Goal: Task Accomplishment & Management: Complete application form

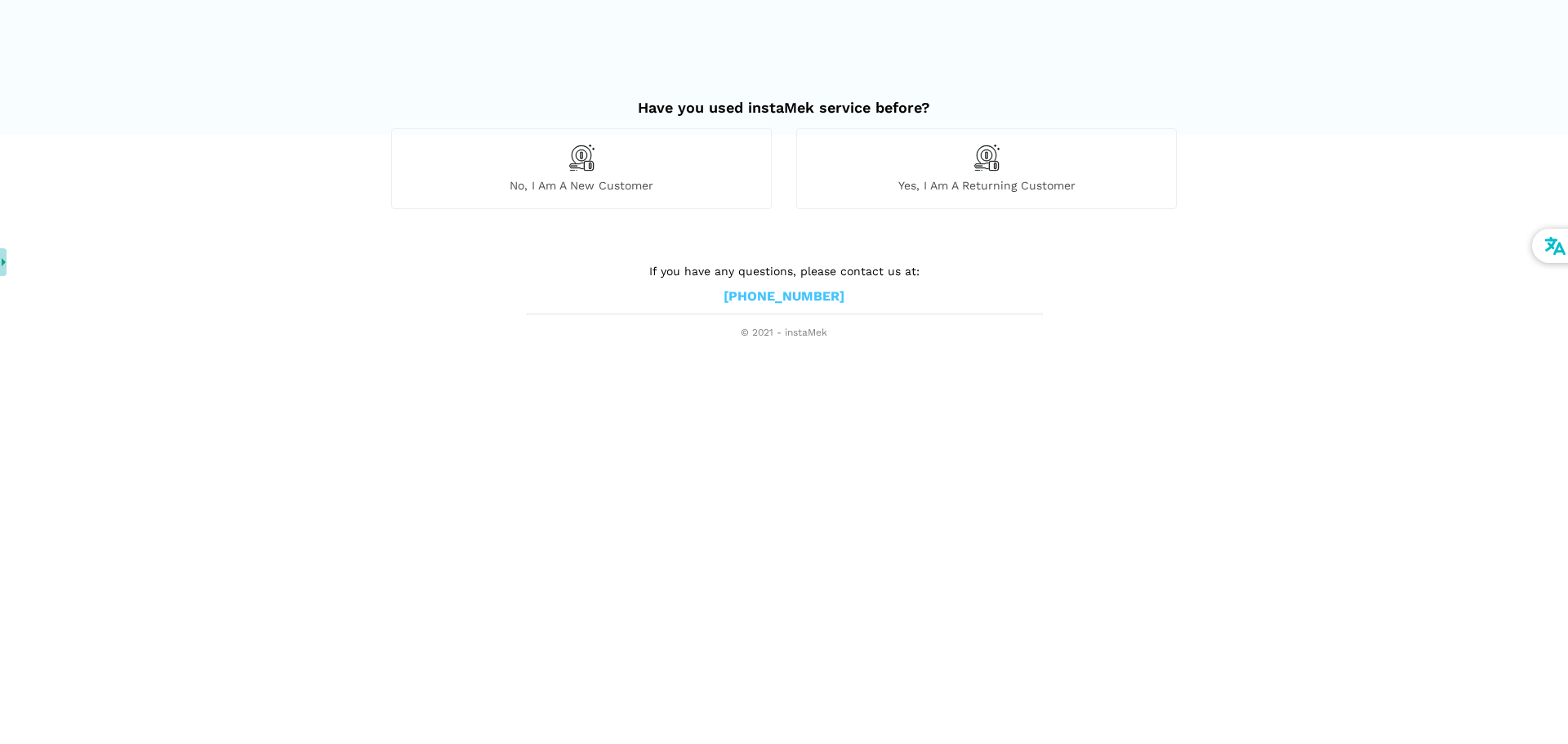
click at [623, 171] on div "No, I am a new customer" at bounding box center [581, 168] width 381 height 80
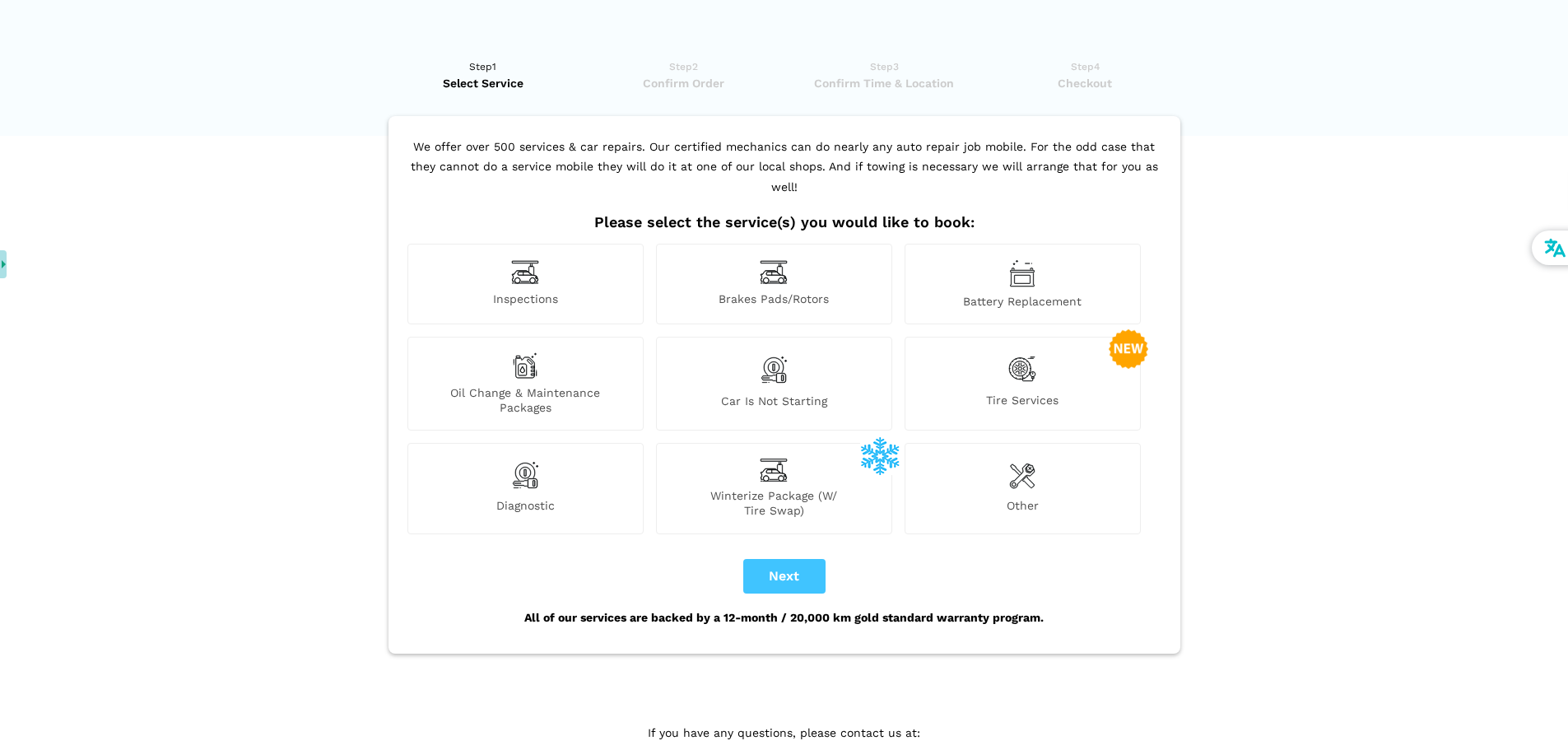
click at [780, 259] on img at bounding box center [774, 272] width 28 height 26
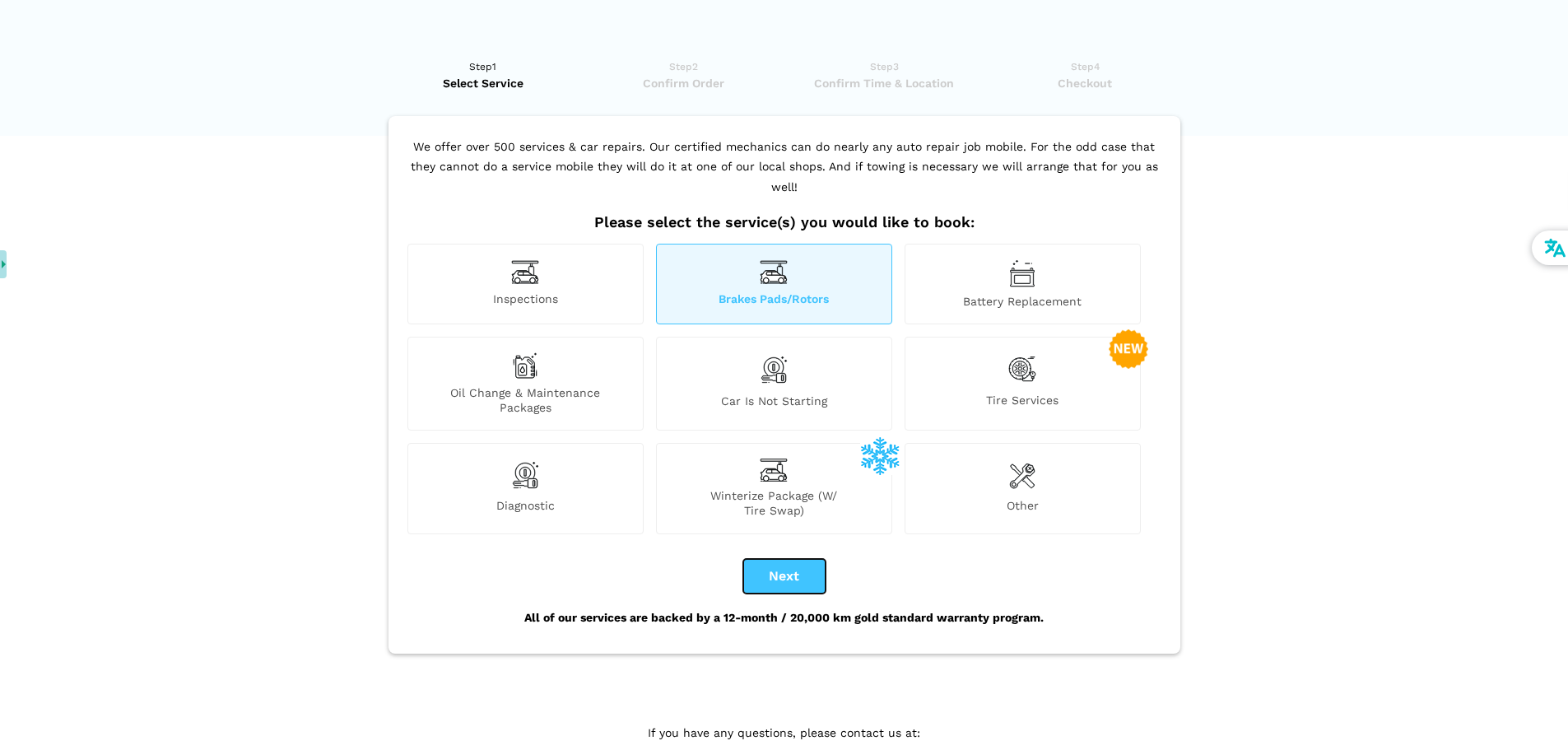
click at [787, 564] on button "Next" at bounding box center [784, 576] width 82 height 34
checkbox input "true"
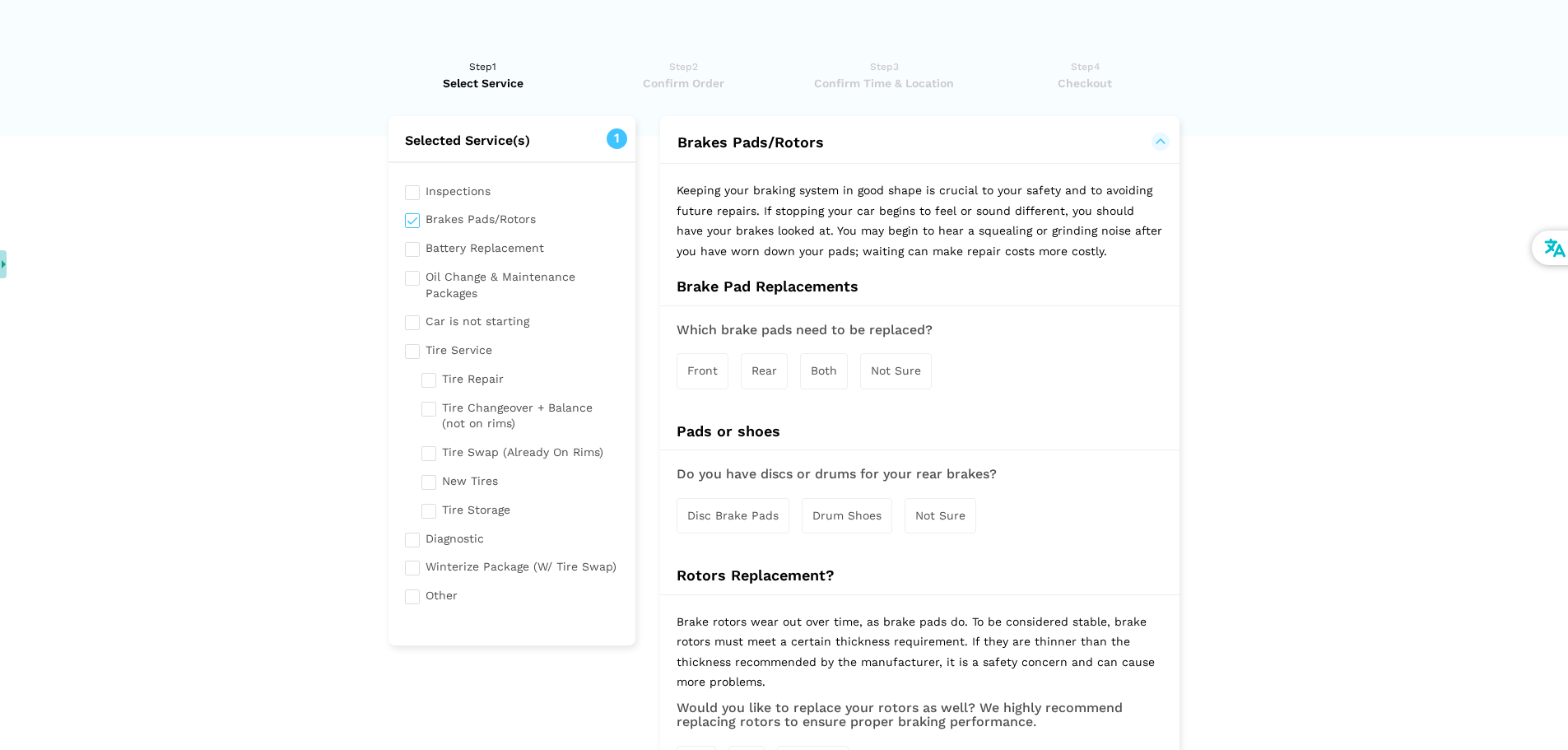
click at [765, 371] on span "Rear" at bounding box center [764, 371] width 26 height 13
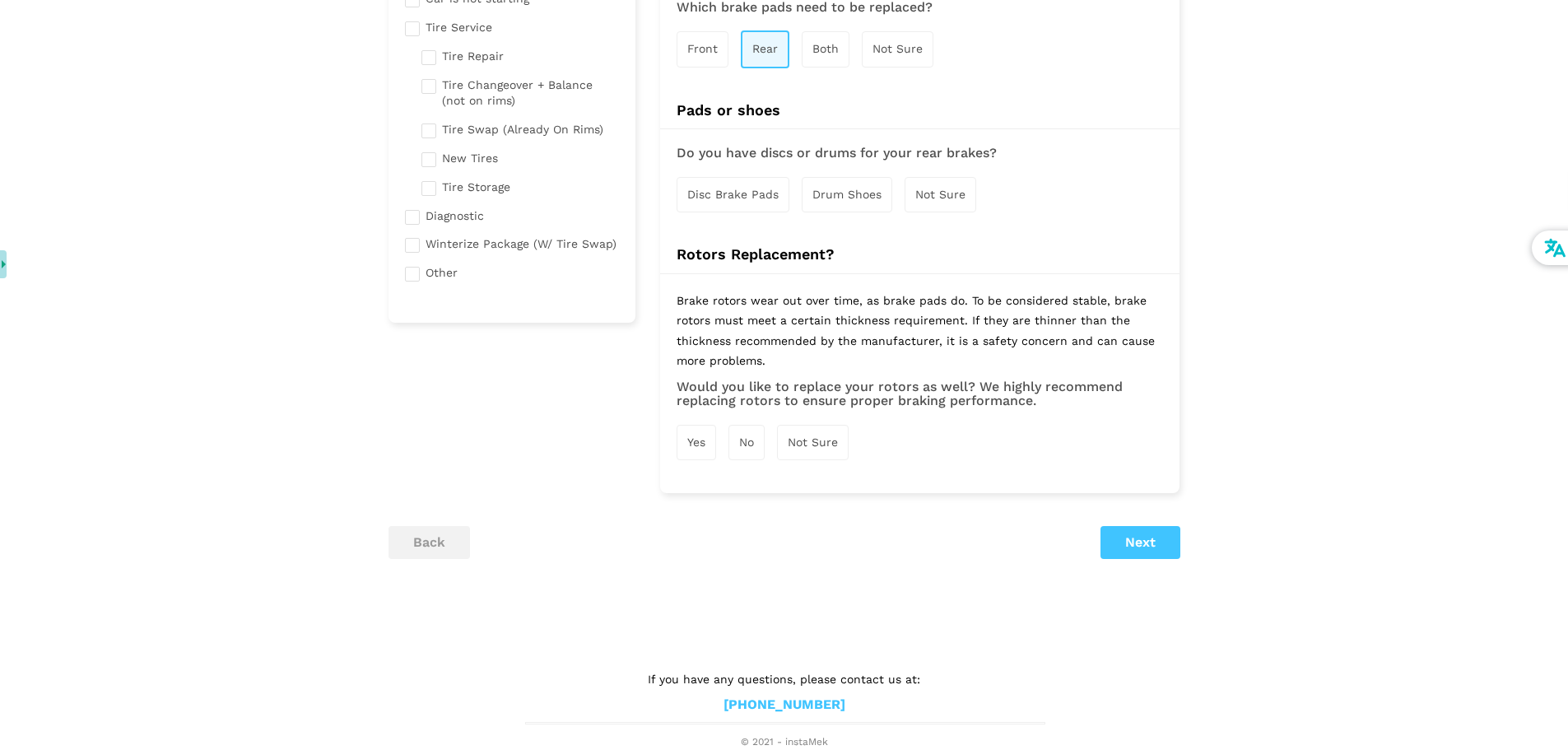
click at [740, 200] on span "Disc Brake Pads" at bounding box center [733, 194] width 92 height 13
click at [748, 452] on div "No" at bounding box center [746, 445] width 36 height 35
click at [1139, 556] on button "Next" at bounding box center [1140, 545] width 80 height 33
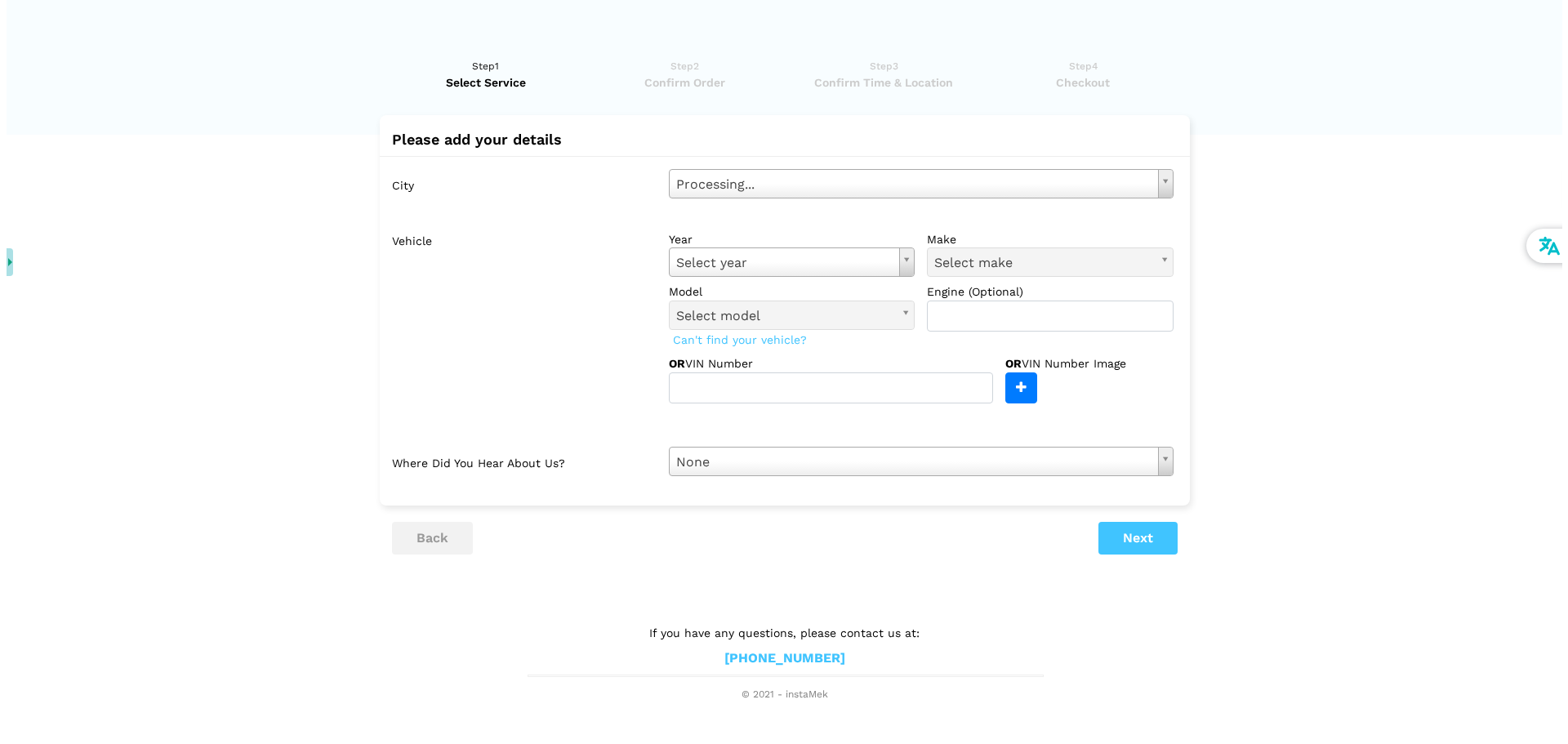
scroll to position [0, 0]
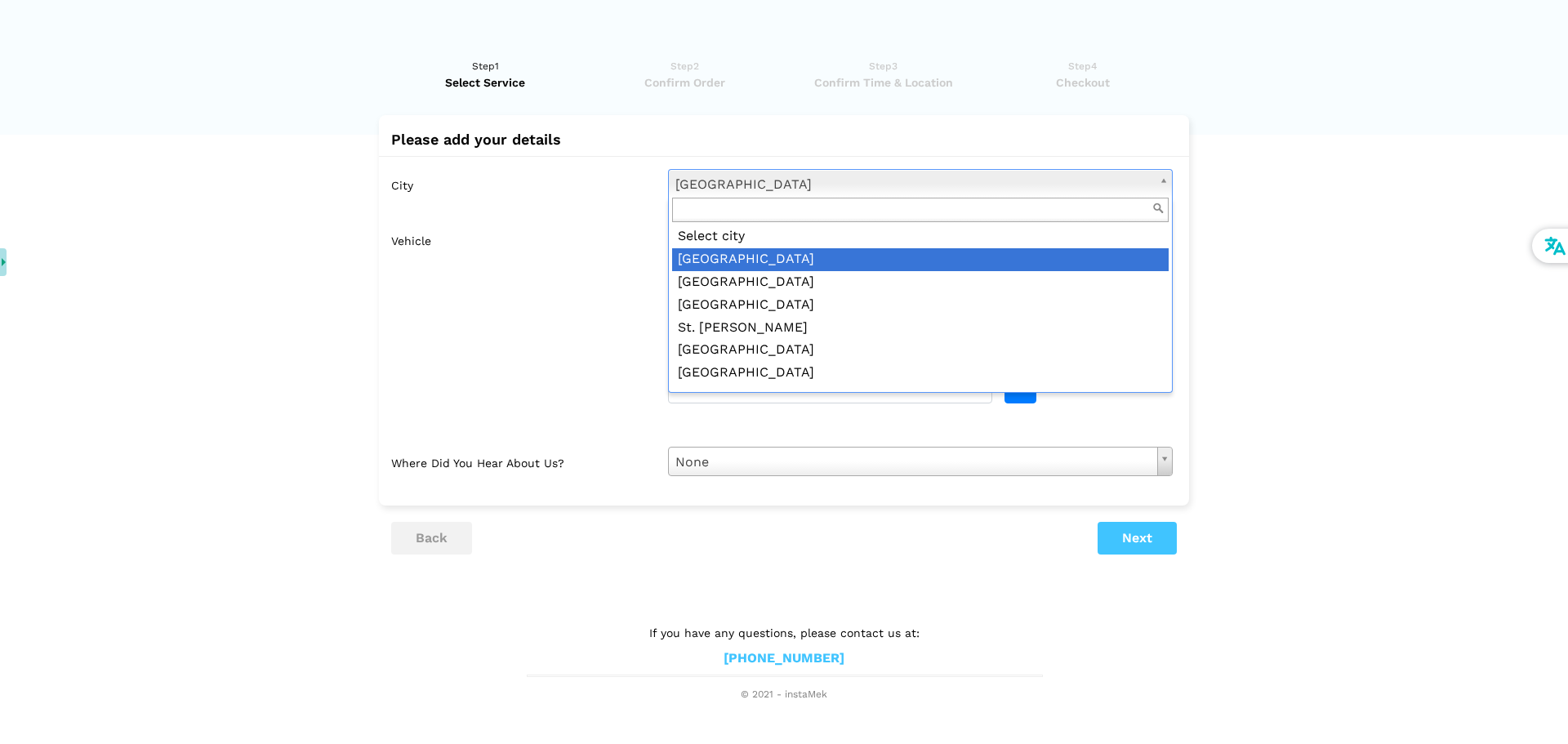
drag, startPoint x: 746, startPoint y: 240, endPoint x: 742, endPoint y: 257, distance: 17.5
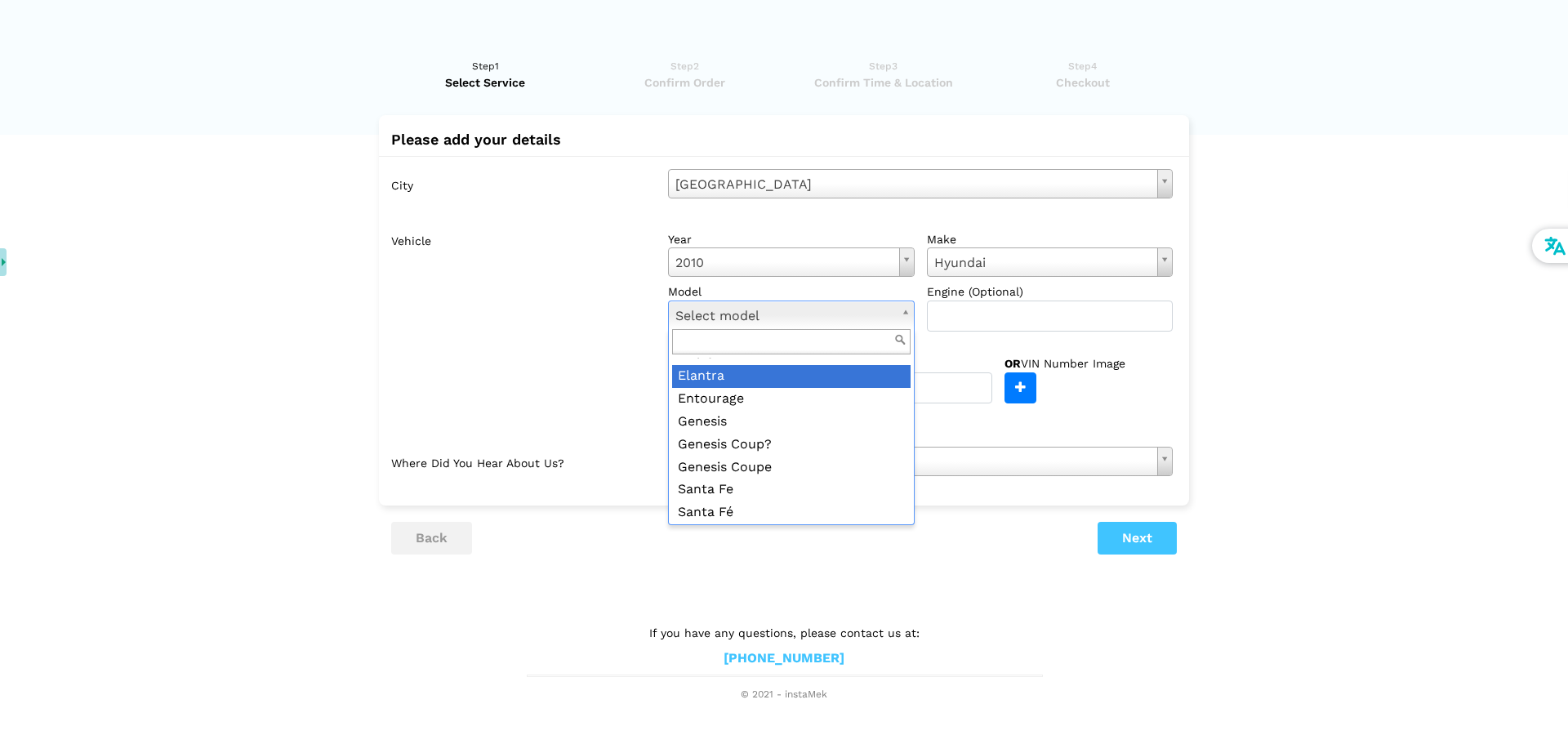
scroll to position [131, 0]
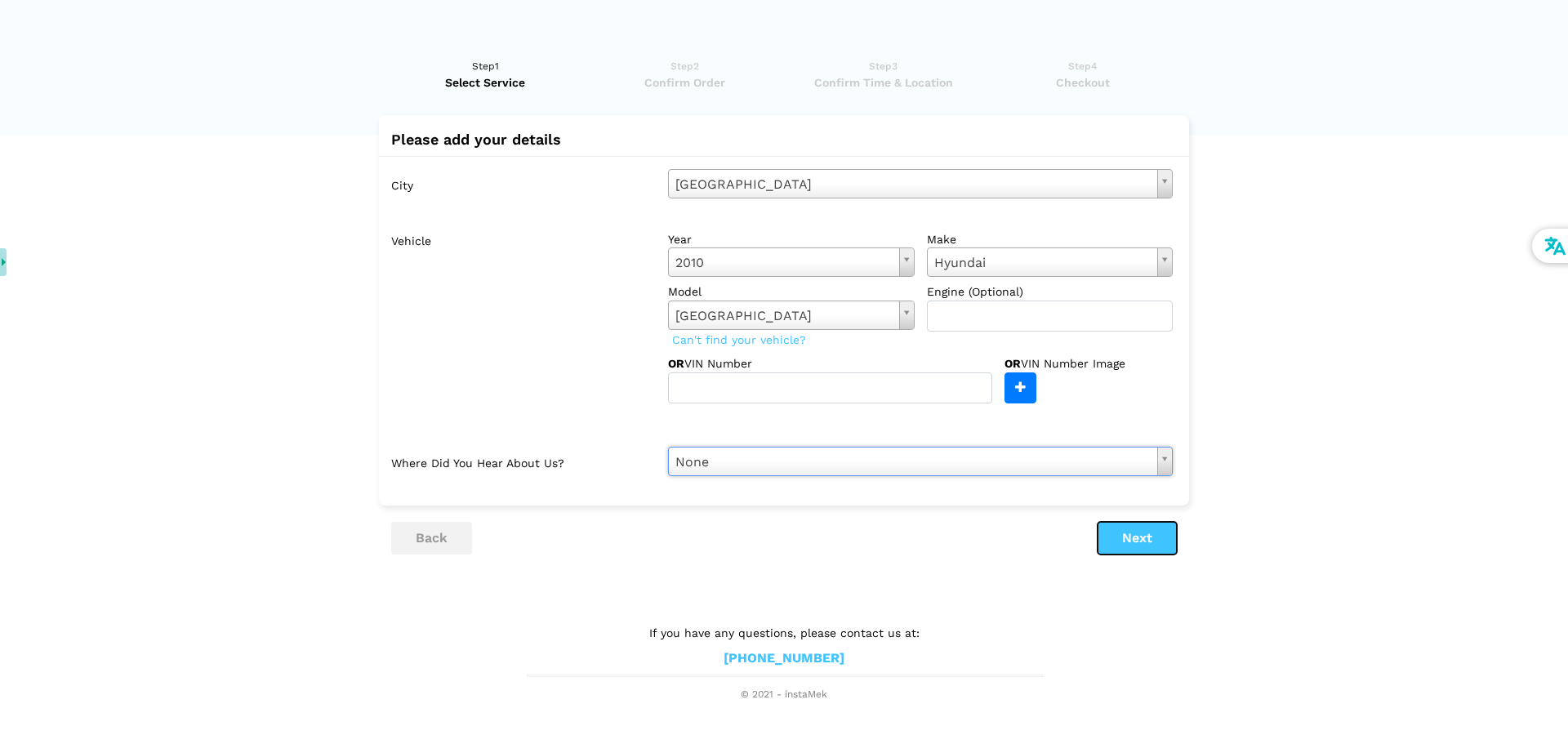
click at [1141, 537] on button "Next" at bounding box center [1138, 537] width 80 height 32
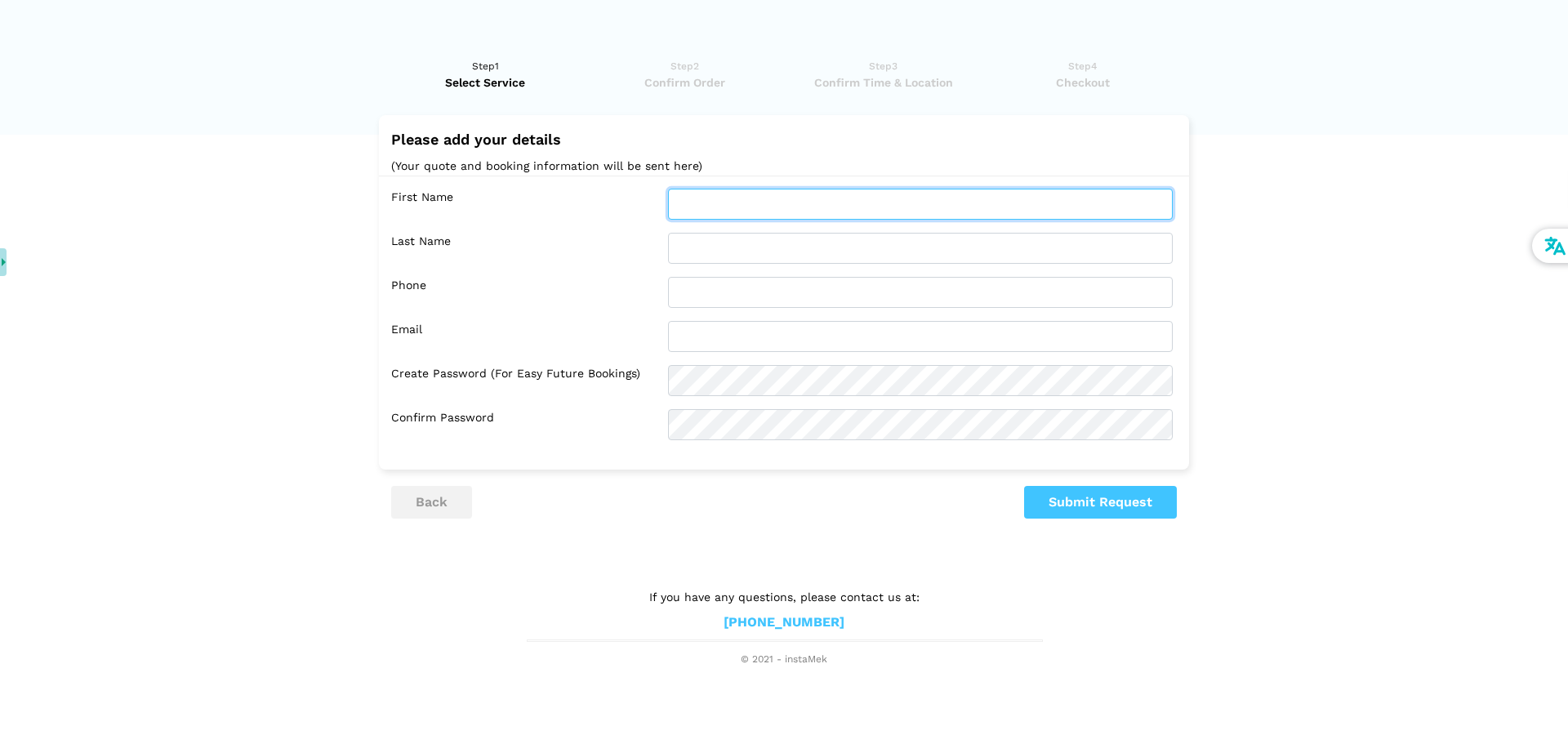
click at [766, 209] on input "text" at bounding box center [920, 204] width 505 height 31
type input "[PERSON_NAME]"
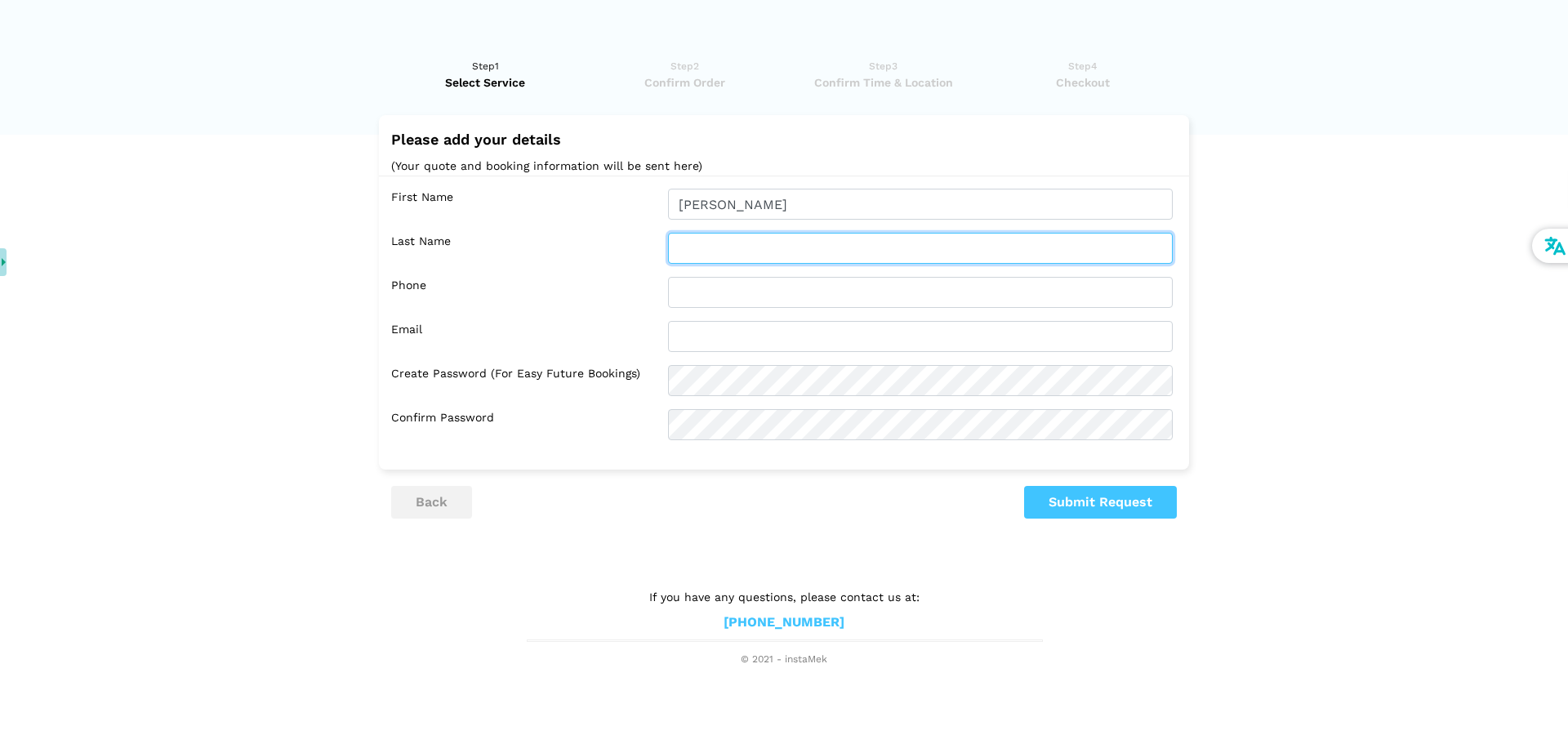
click at [710, 235] on input "text" at bounding box center [920, 248] width 505 height 31
type input "[PERSON_NAME]"
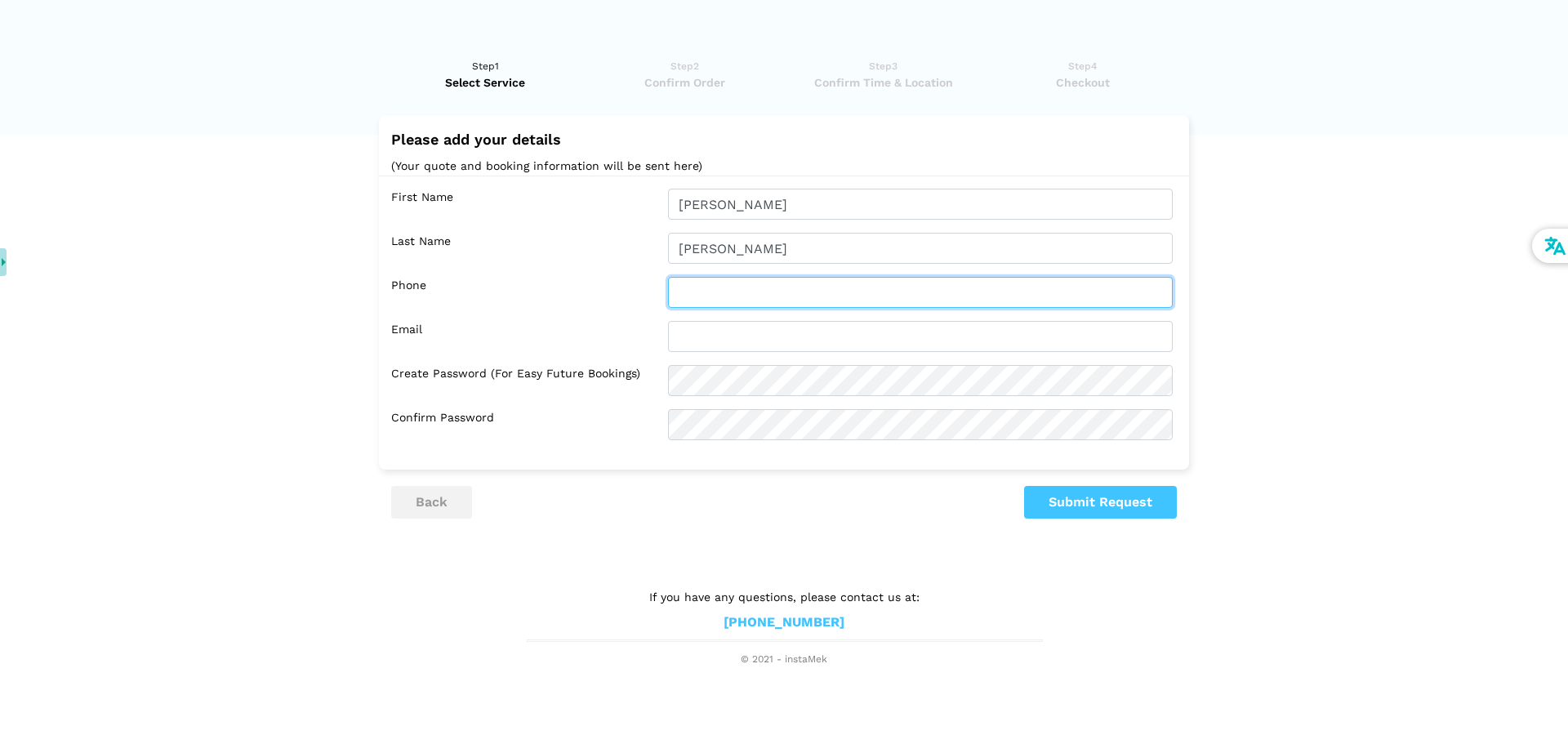
click at [709, 299] on input "text" at bounding box center [920, 291] width 505 height 31
type input "4186559481"
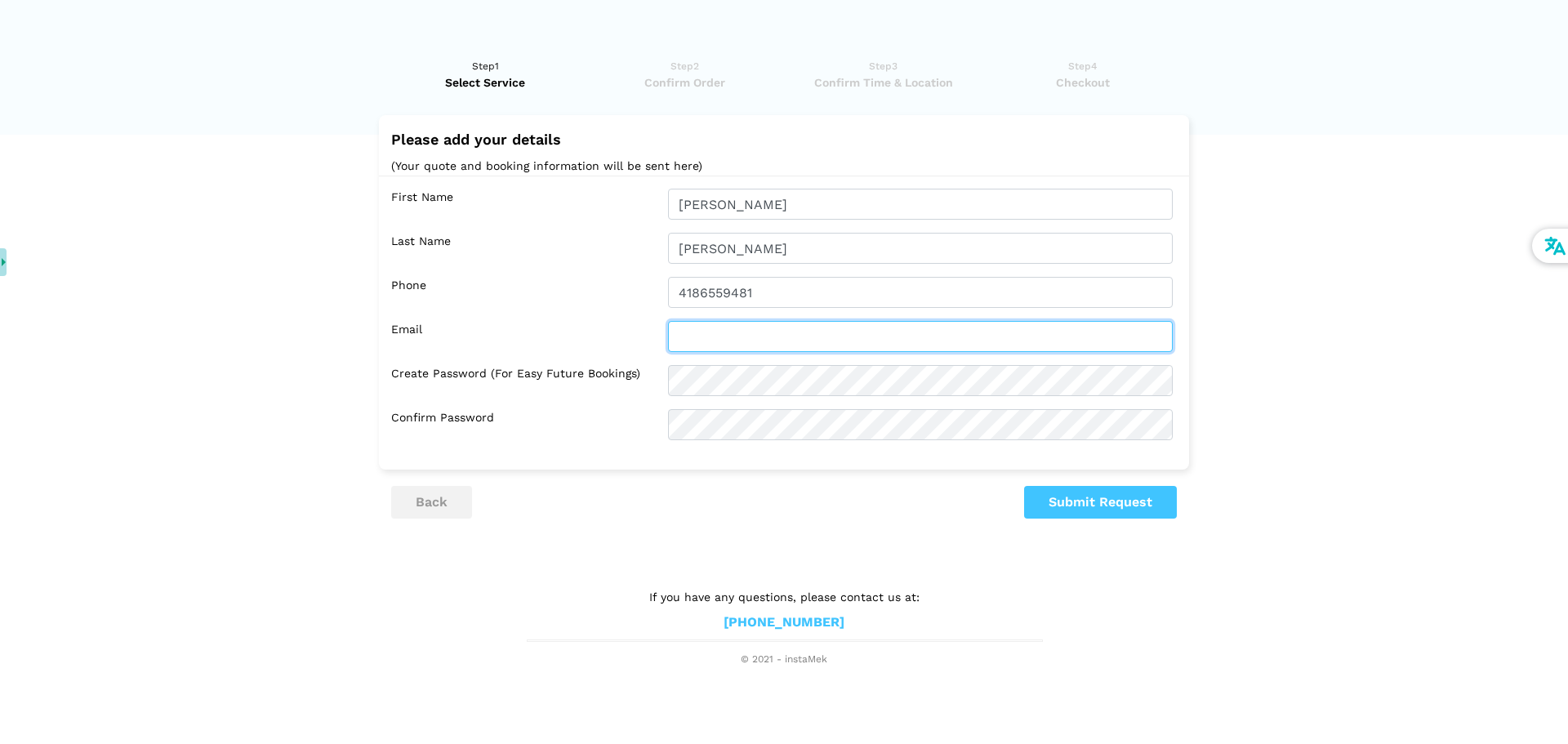
click at [731, 326] on input "text" at bounding box center [920, 336] width 505 height 31
type input "reglabsol"
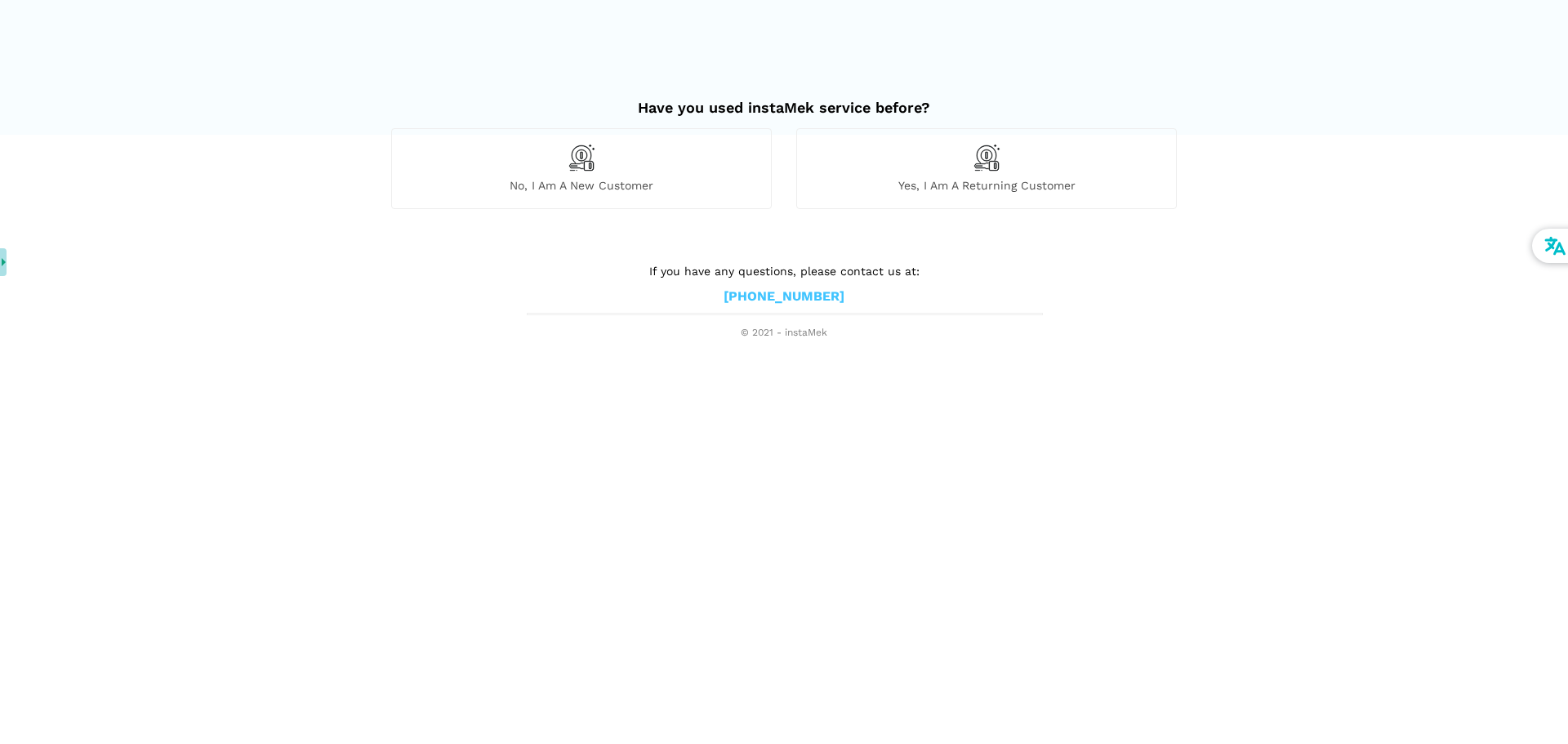
click at [638, 158] on div "No, I am a new customer" at bounding box center [581, 168] width 381 height 80
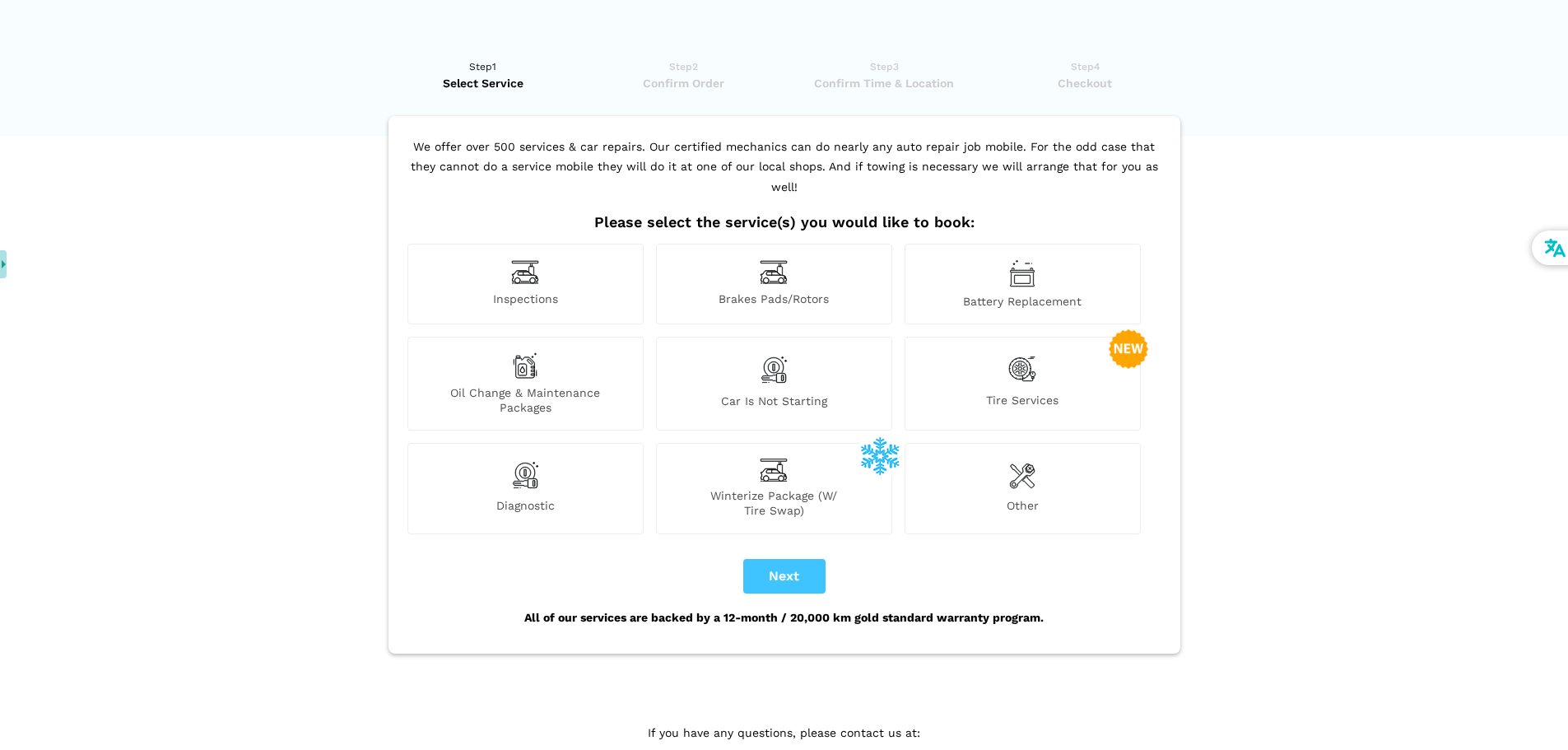
click at [794, 250] on div "Brakes Pads/Rotors" at bounding box center [774, 283] width 236 height 80
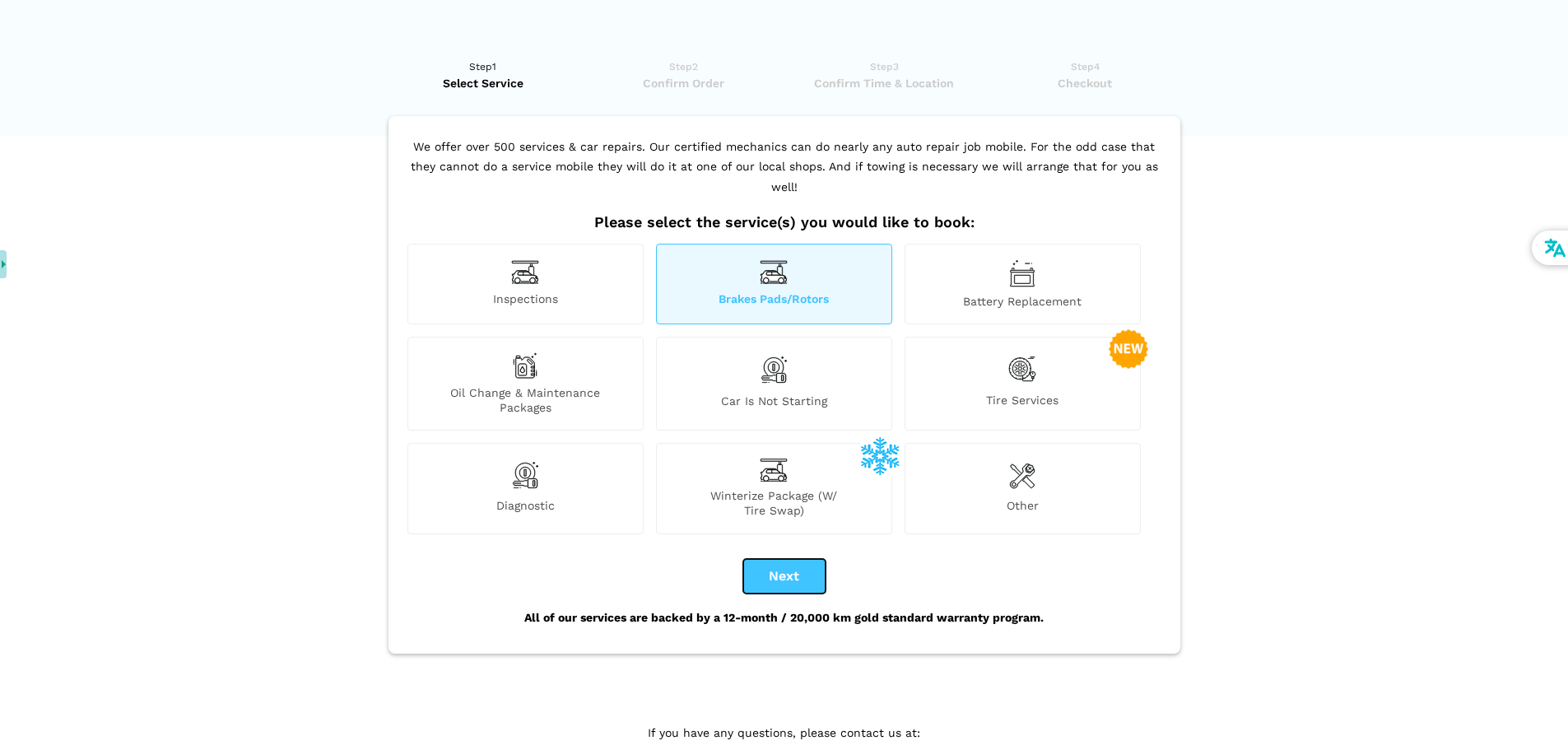
click at [810, 559] on button "Next" at bounding box center [784, 576] width 82 height 34
checkbox input "true"
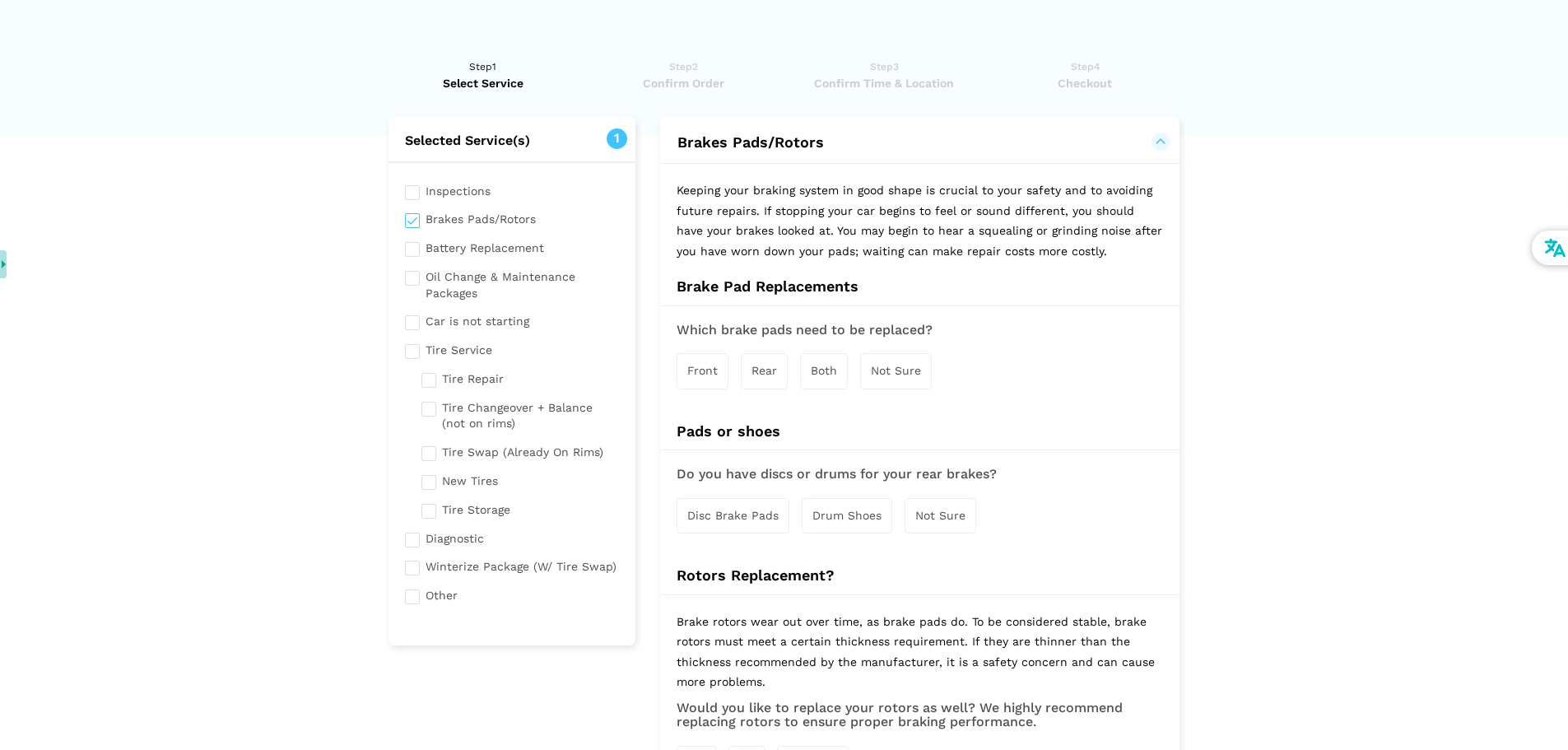
click at [762, 367] on span "Rear" at bounding box center [764, 371] width 26 height 13
click at [945, 521] on span "Not Sure" at bounding box center [940, 517] width 50 height 13
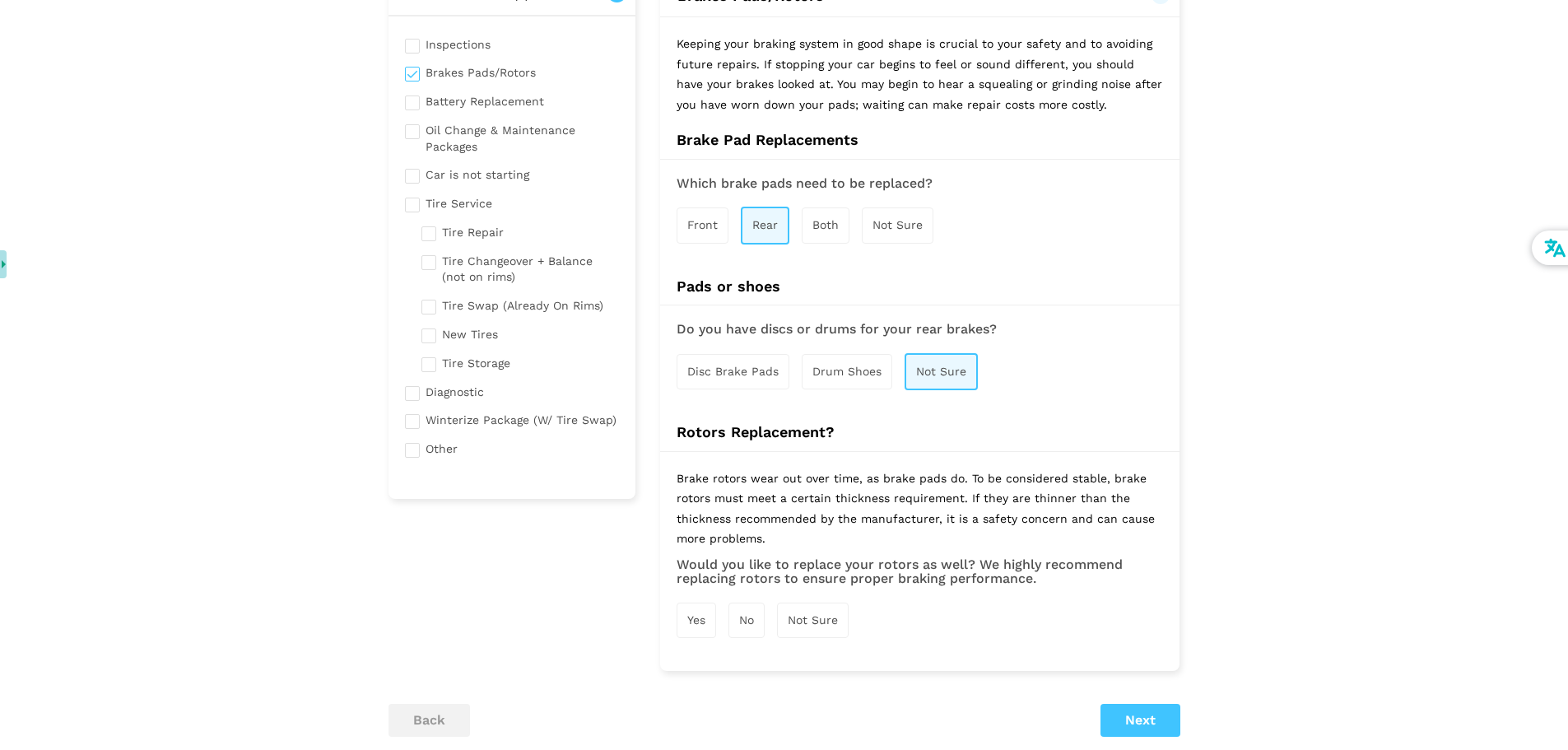
scroll to position [165, 0]
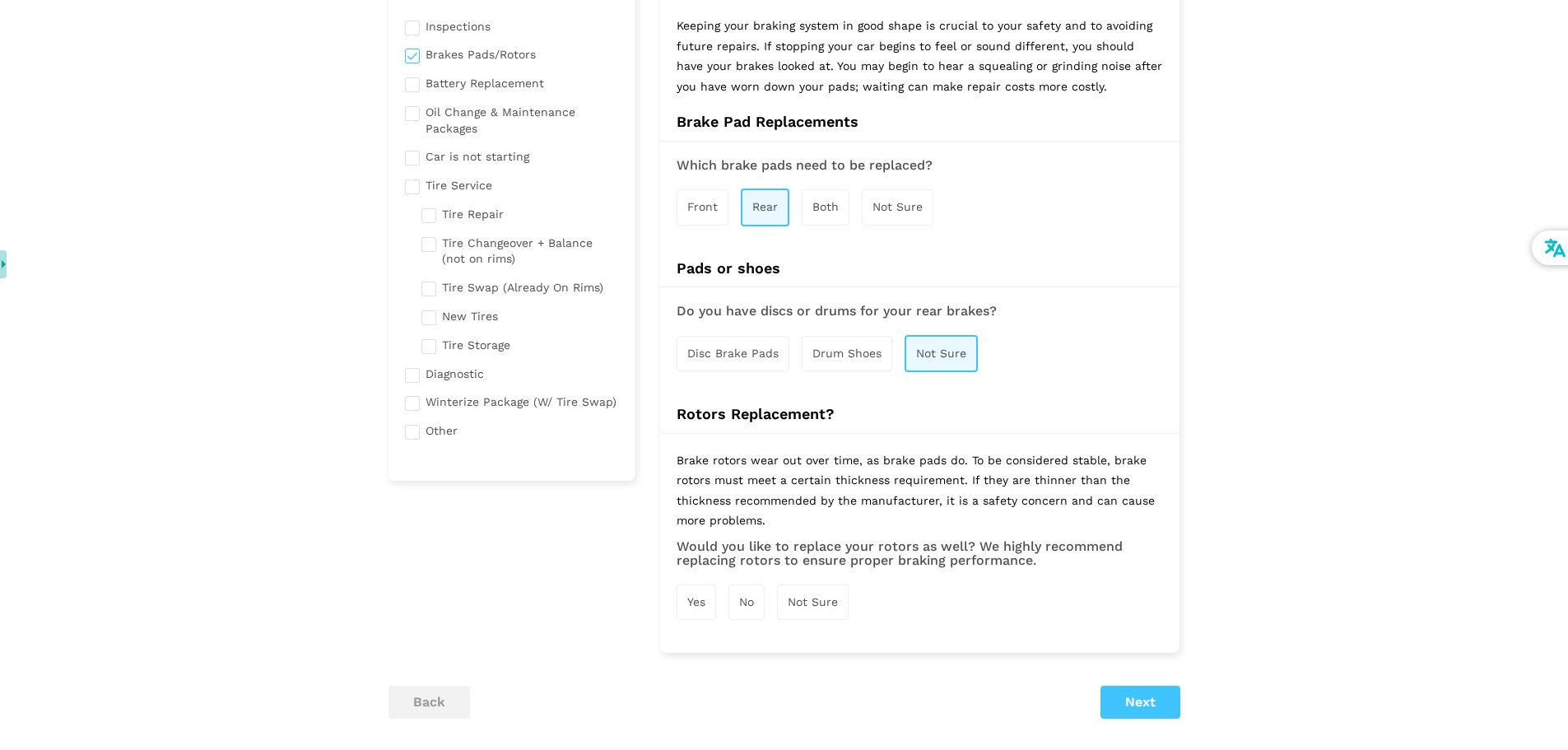
click at [811, 599] on span "Not Sure" at bounding box center [812, 602] width 50 height 13
click at [1137, 703] on button "Next" at bounding box center [1140, 703] width 80 height 33
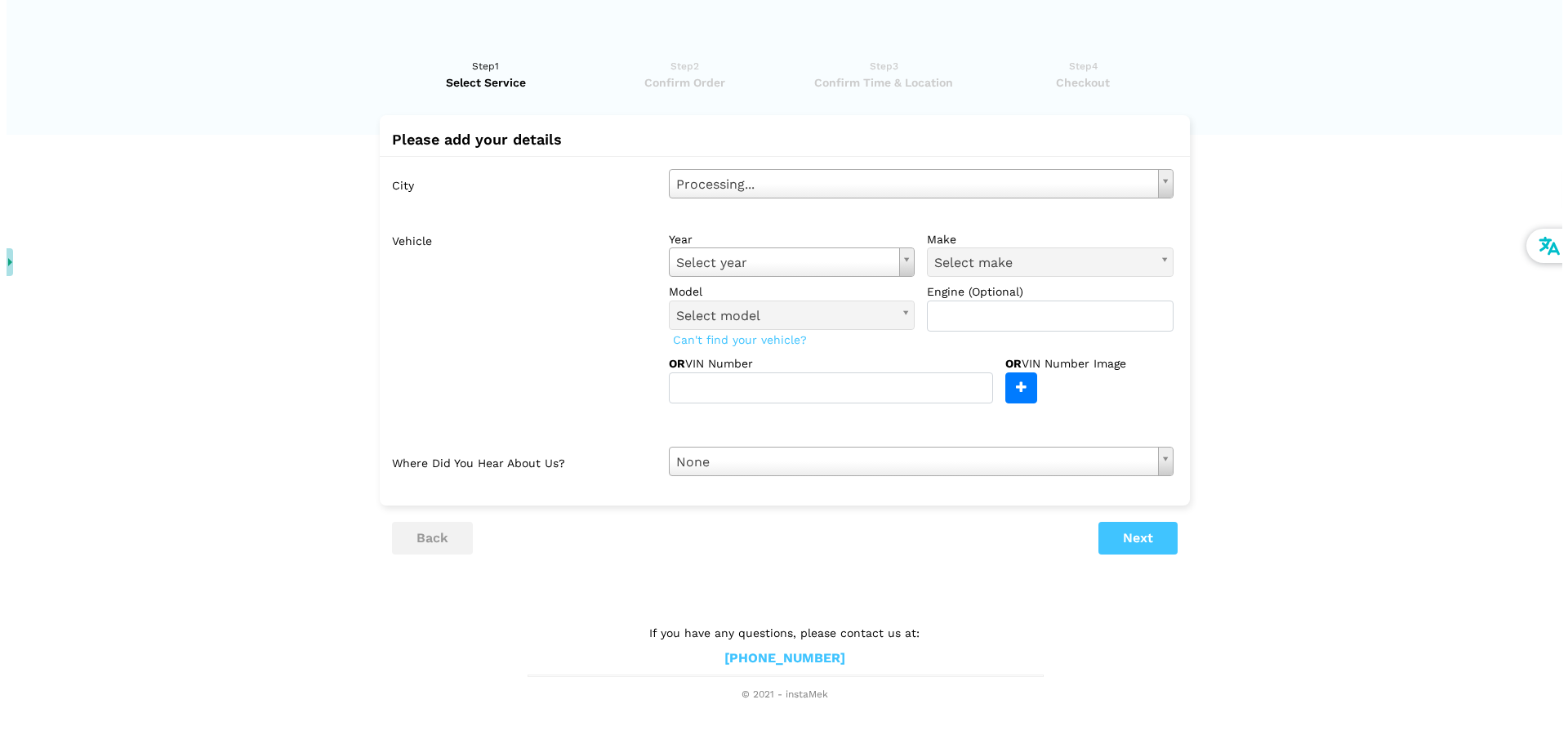
scroll to position [0, 0]
click at [861, 413] on div "Vehicle year Select year Select year 2026 2025 2024 2023 2022 2021 2020 2019 20…" at bounding box center [788, 329] width 769 height 209
click at [860, 399] on input "text" at bounding box center [830, 388] width 325 height 31
type input "KM*JU3AC0AU089755"
click at [1144, 538] on button "Next" at bounding box center [1138, 537] width 80 height 32
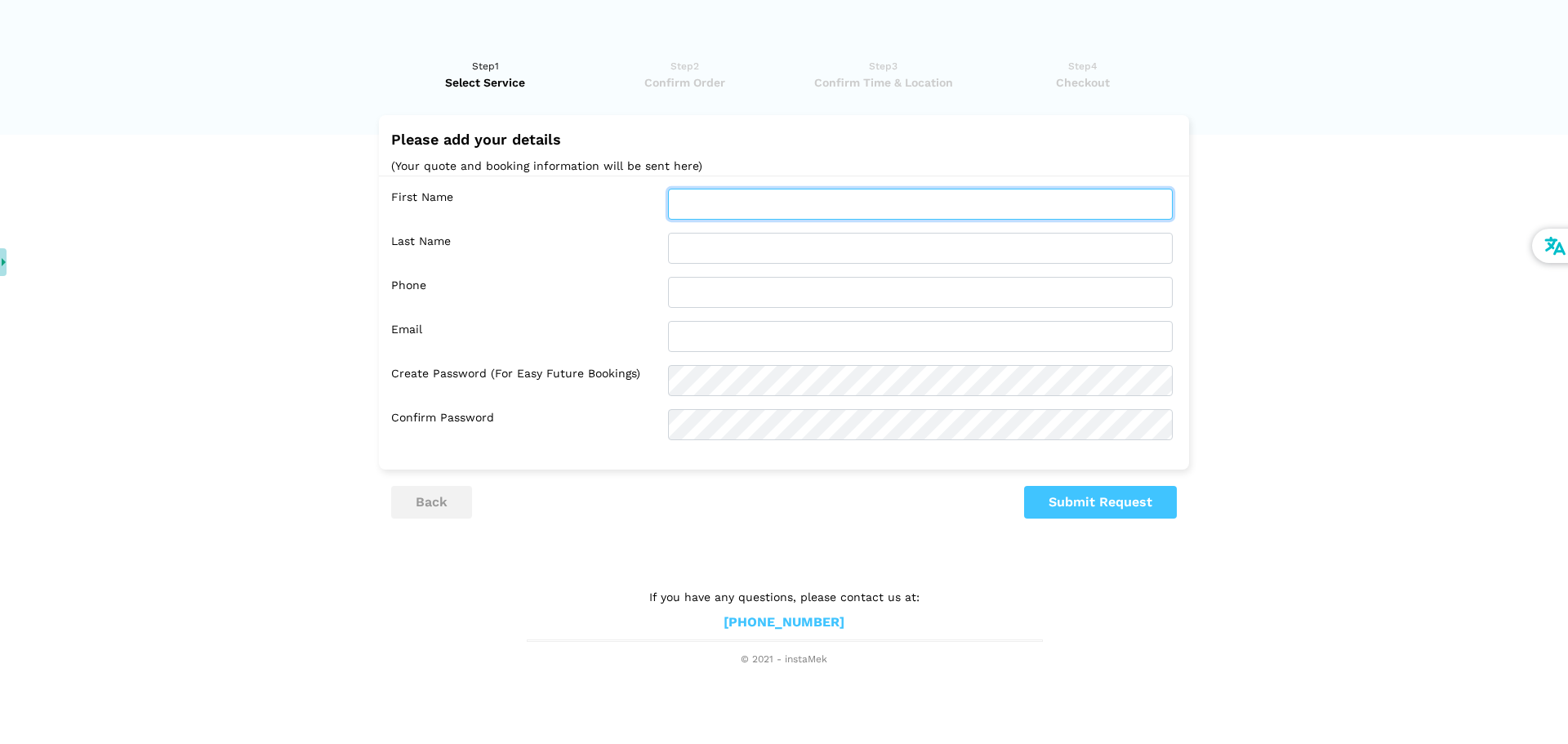
click at [721, 199] on input "text" at bounding box center [920, 204] width 505 height 31
type input "[PERSON_NAME]"
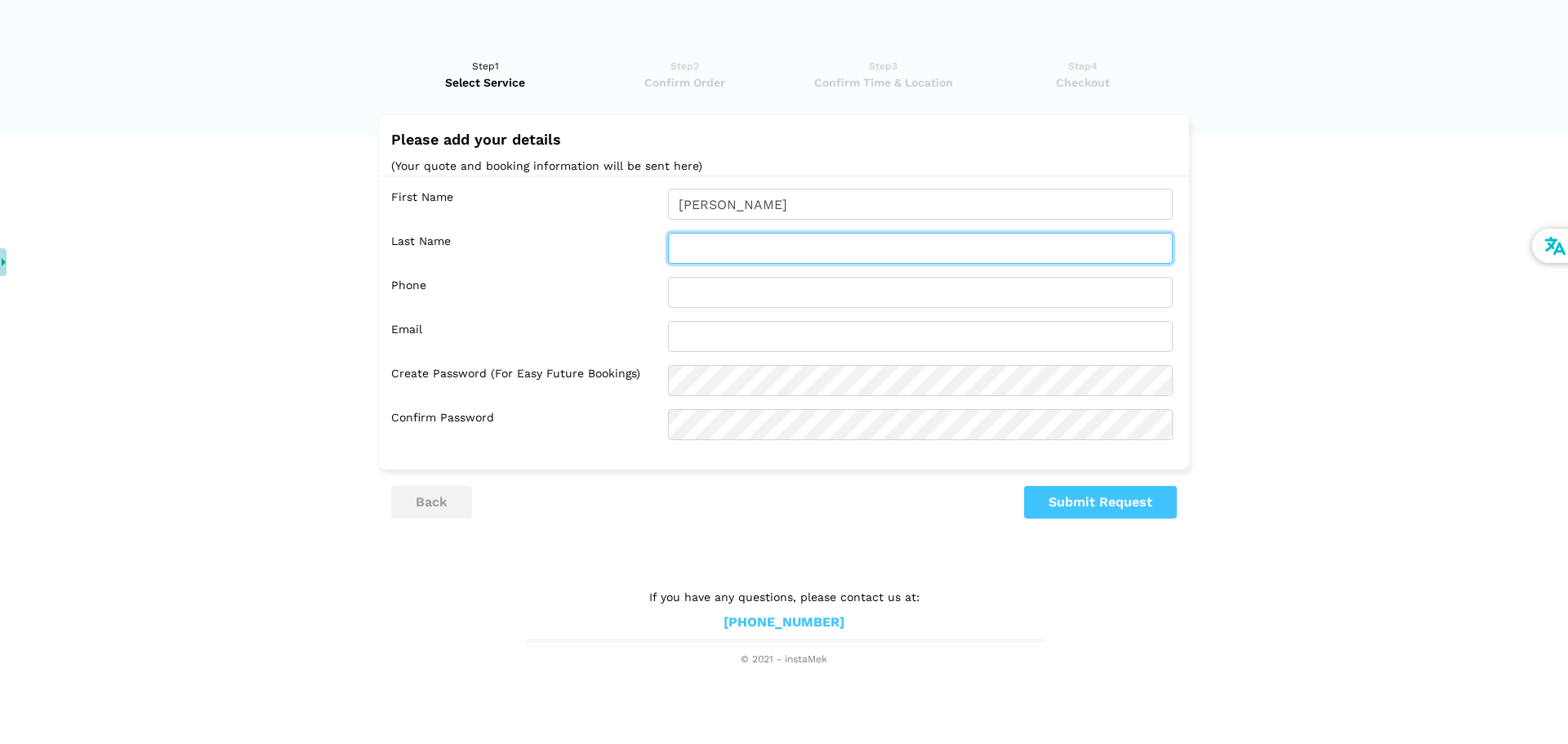
click at [746, 252] on input "text" at bounding box center [920, 248] width 505 height 31
type input "[PERSON_NAME]"
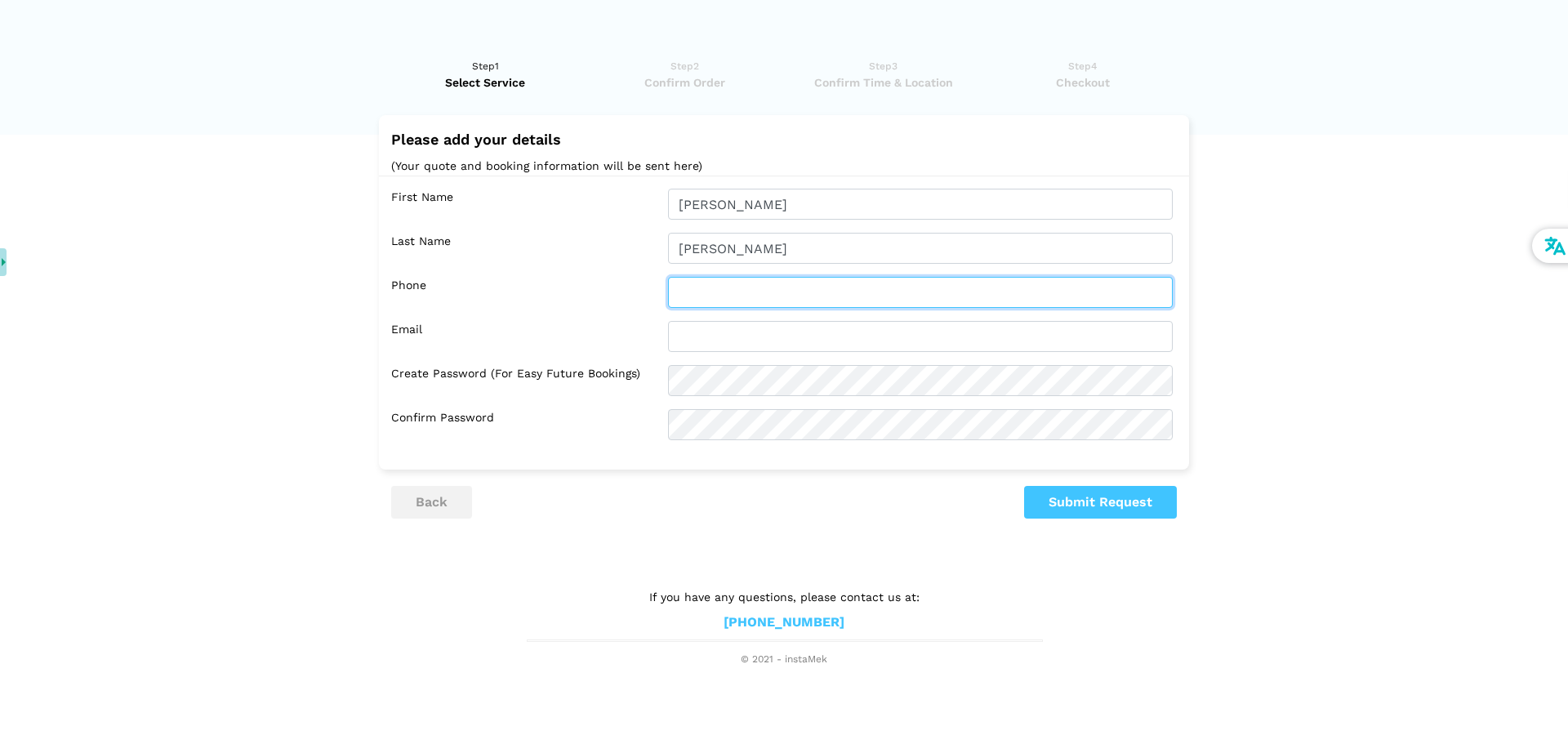
click at [724, 294] on input "text" at bounding box center [920, 291] width 505 height 31
type input "4186559481"
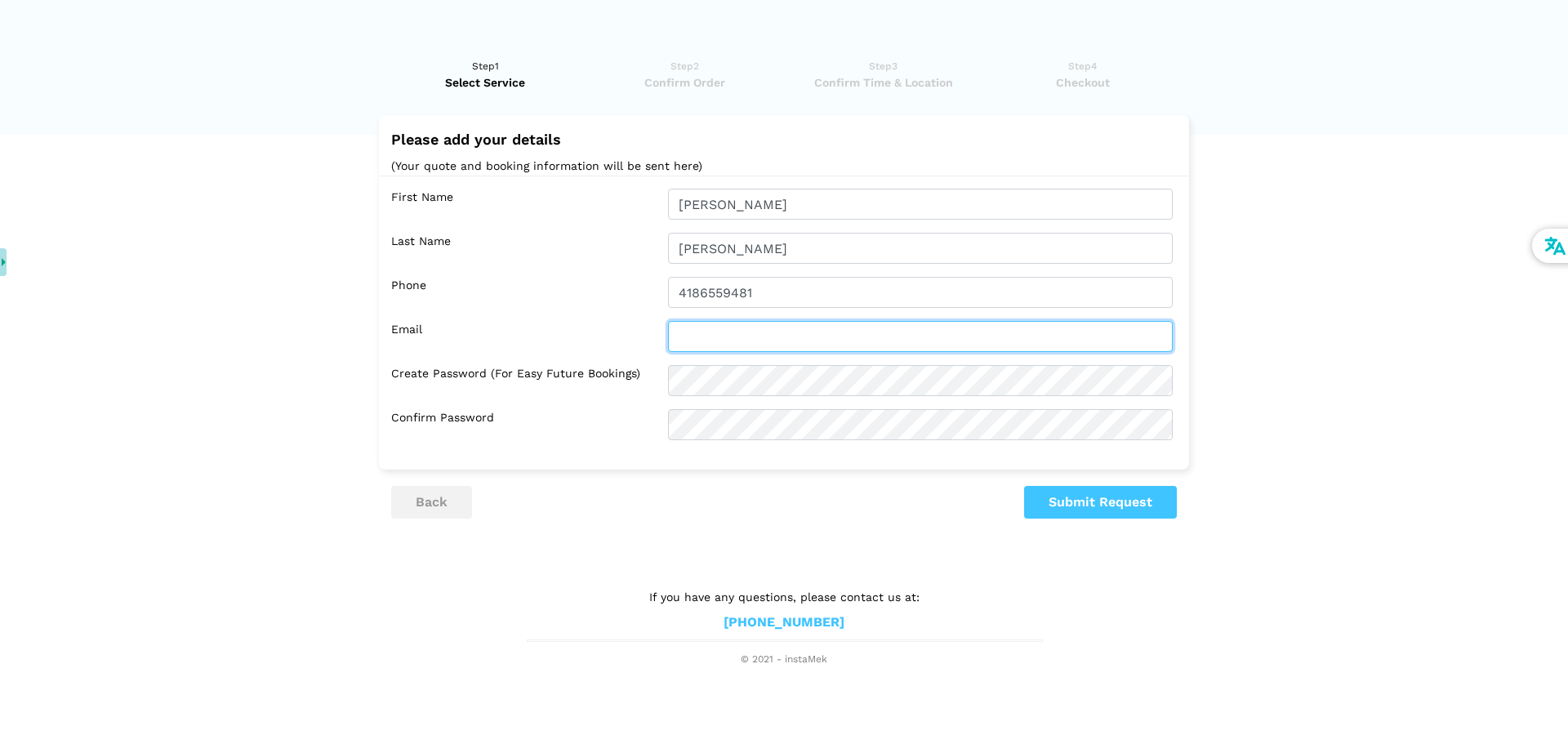
click at [738, 331] on input "text" at bounding box center [920, 336] width 505 height 31
type input "reglabsol@gmail.com"
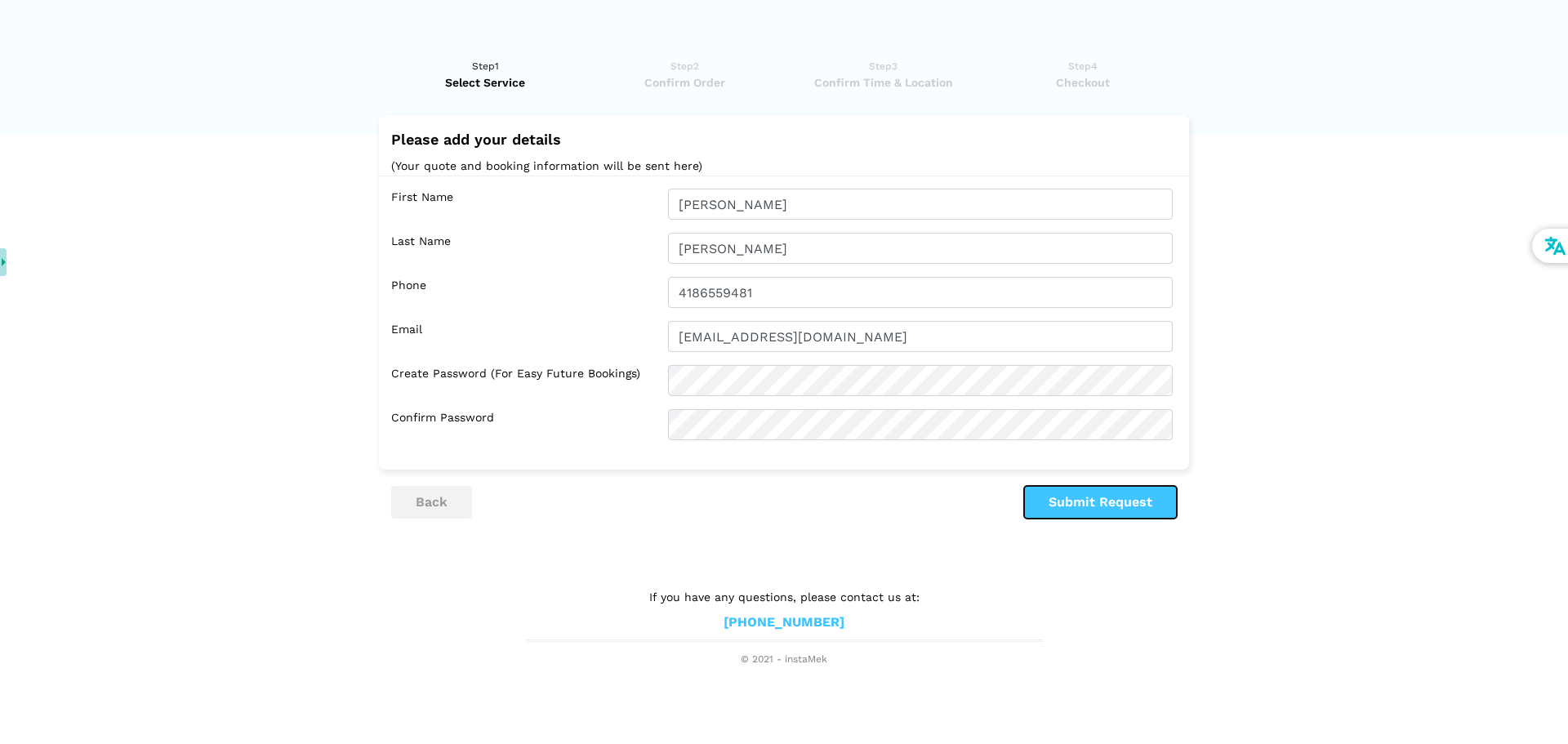
click at [1101, 500] on button "Submit Request" at bounding box center [1101, 502] width 153 height 32
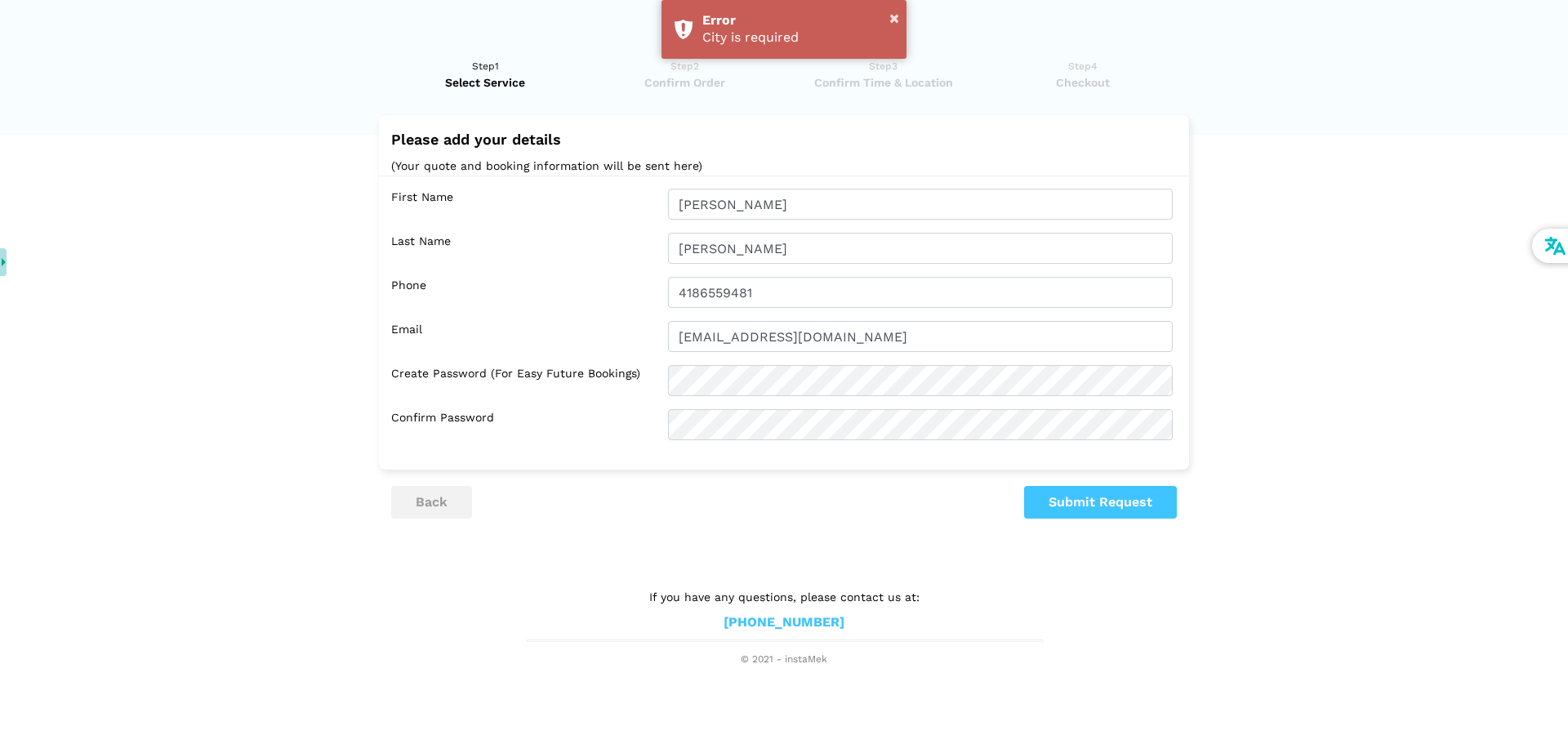
click at [766, 153] on div "Please add your details (Your quote and booking information will be sent here)" at bounding box center [784, 153] width 810 height 45
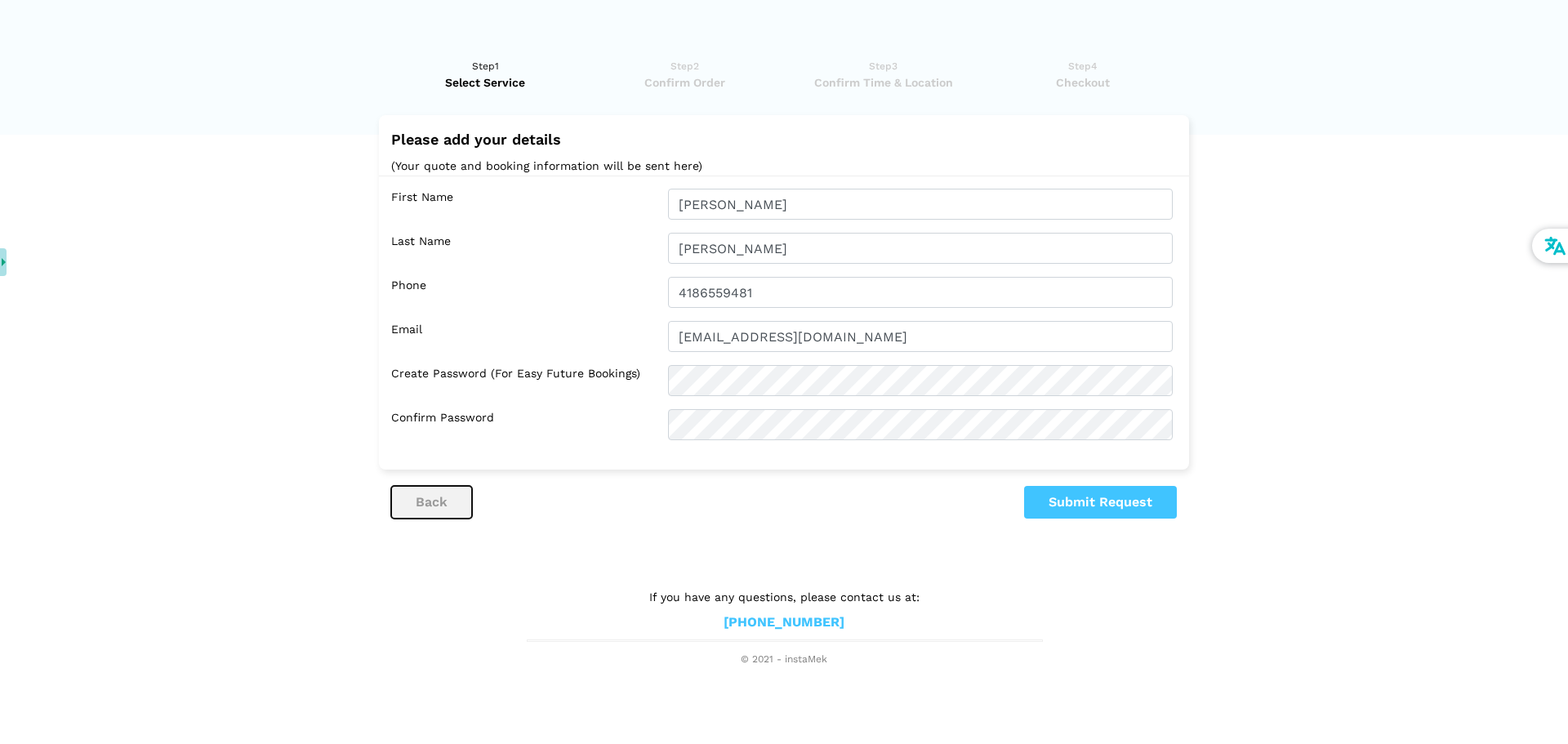
click at [423, 501] on button "back" at bounding box center [431, 502] width 80 height 32
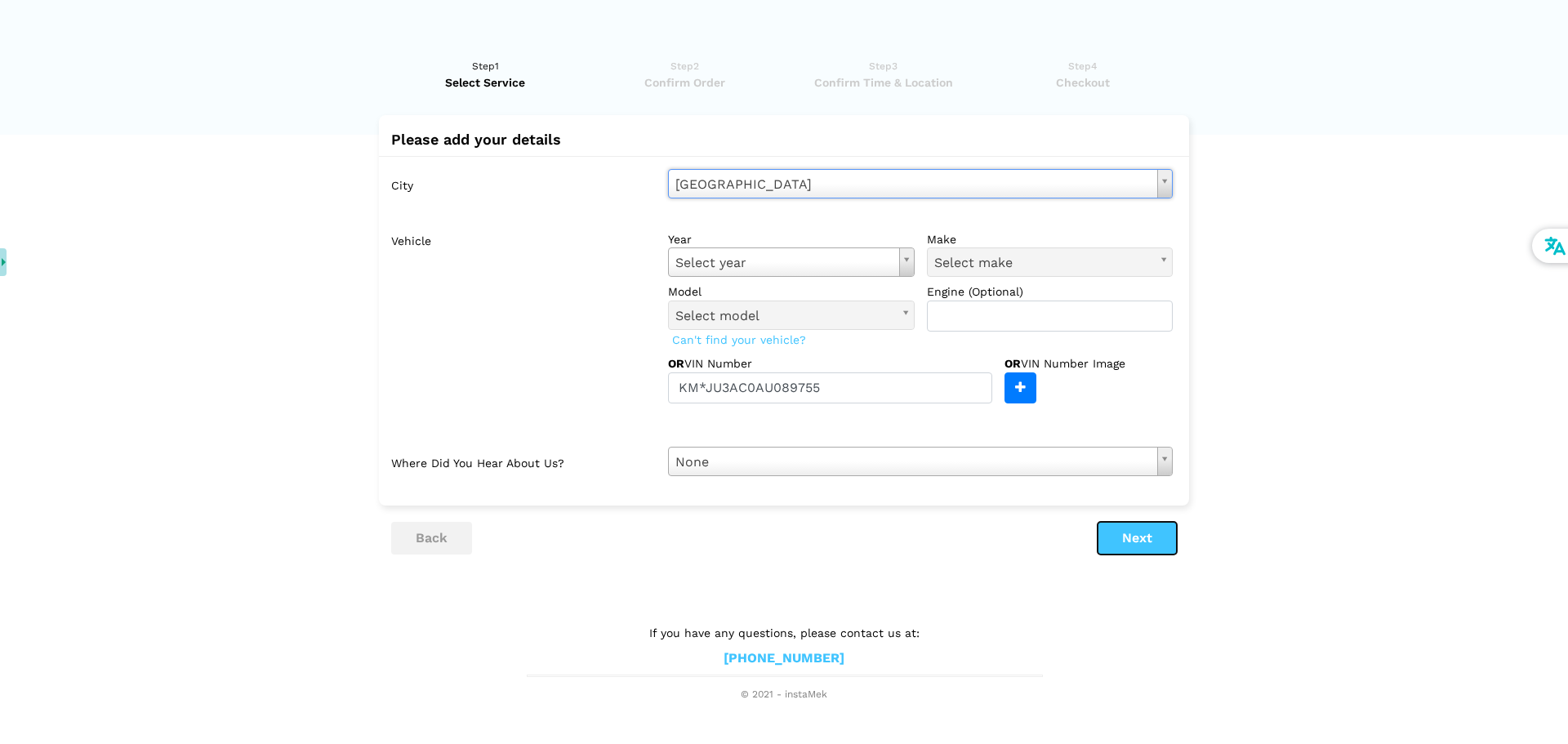
click at [1129, 534] on button "Next" at bounding box center [1138, 537] width 80 height 32
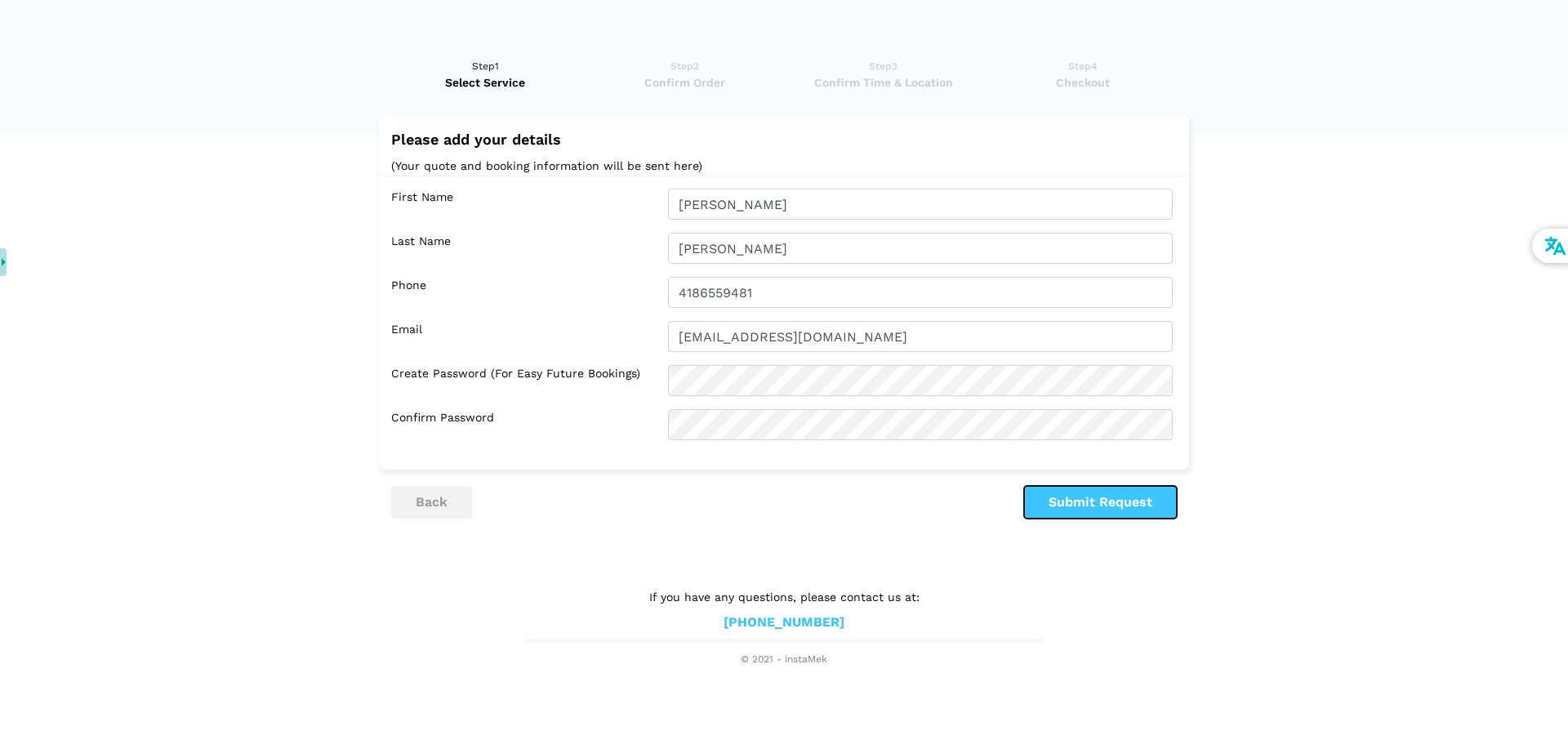
click at [1088, 492] on button "Submit Request" at bounding box center [1101, 502] width 153 height 32
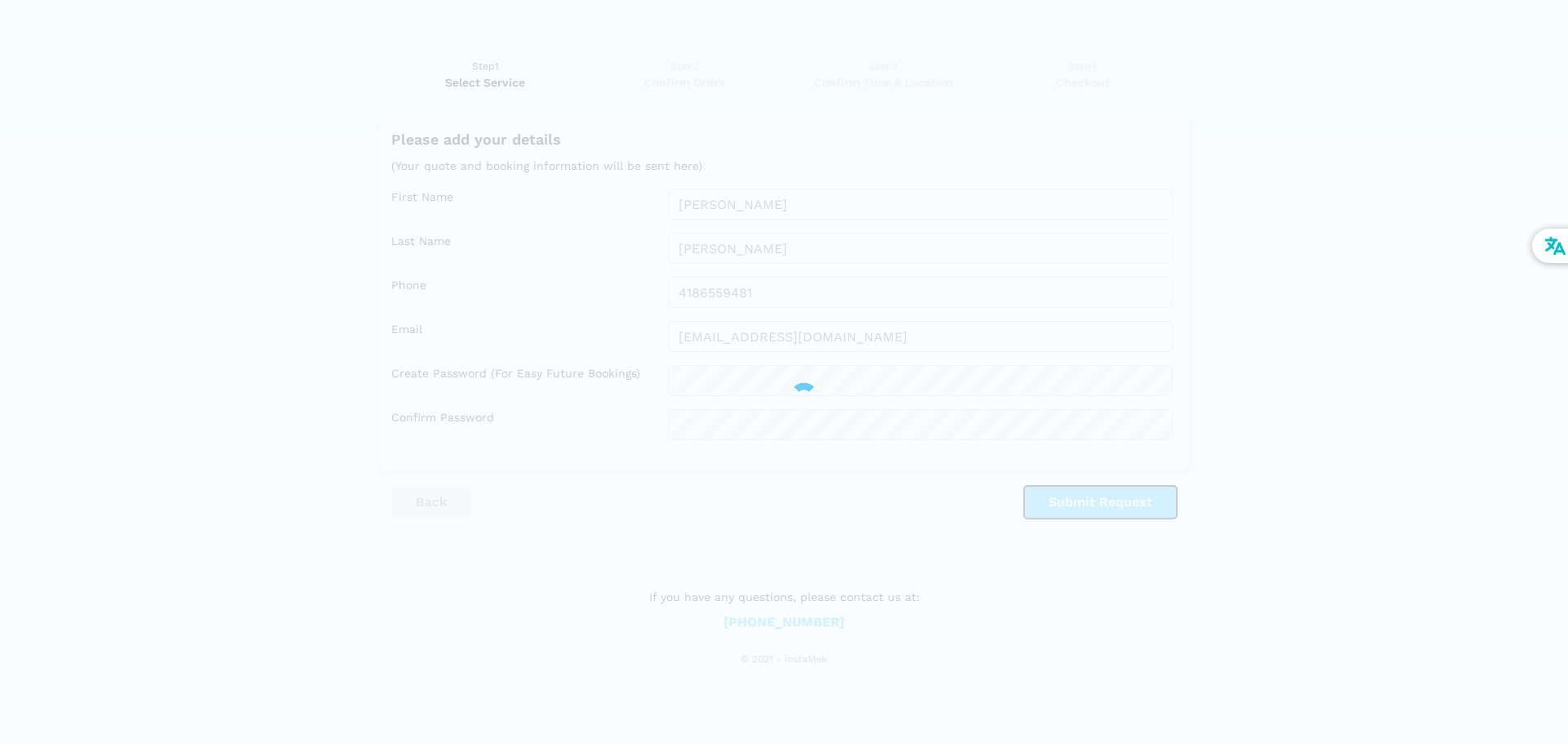
click at [1025, 486] on button "Submit Request" at bounding box center [1101, 502] width 153 height 32
click at [819, 463] on div at bounding box center [784, 372] width 1568 height 744
click at [822, 436] on div at bounding box center [816, 409] width 66 height 66
click at [811, 405] on div at bounding box center [804, 397] width 27 height 27
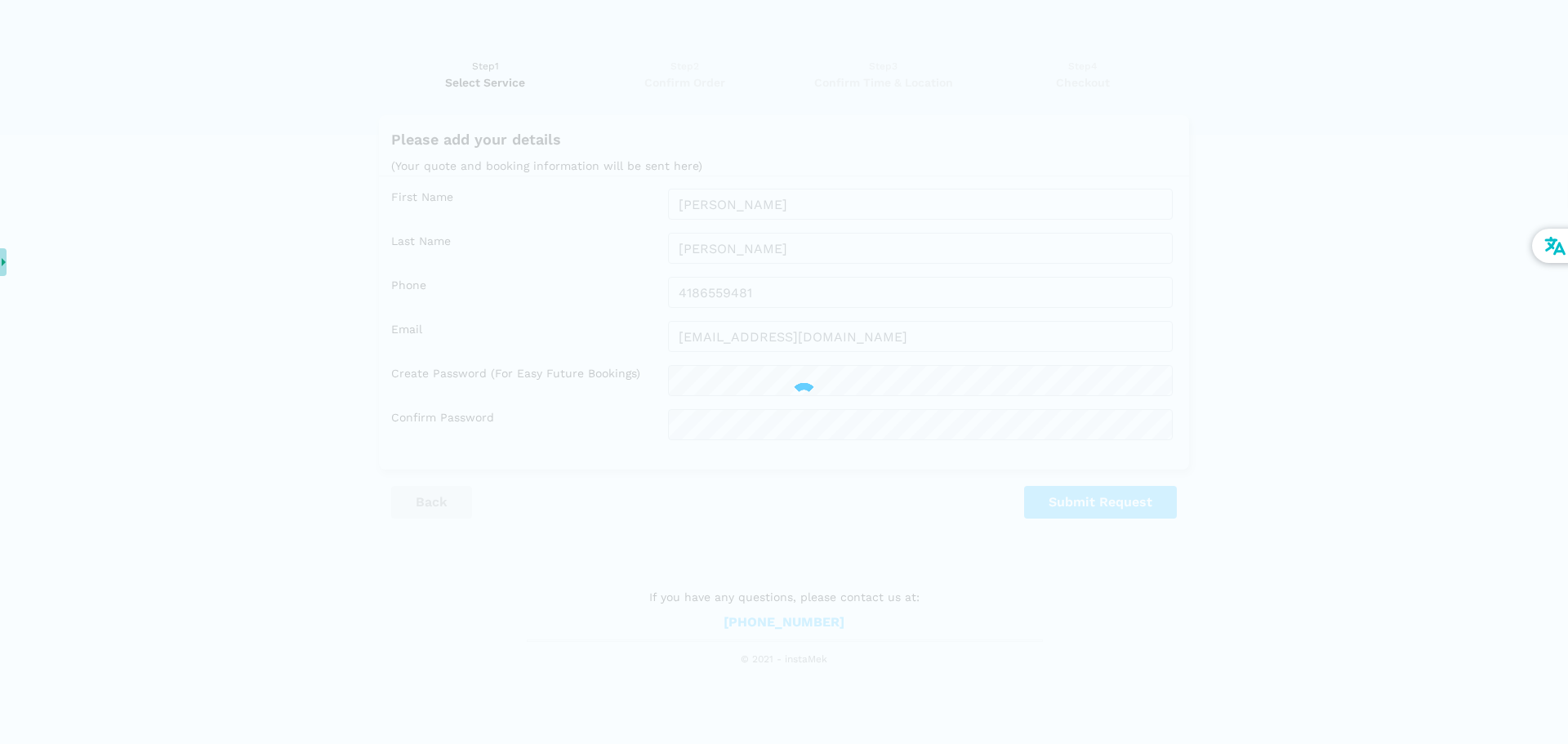
click at [808, 398] on div at bounding box center [804, 397] width 27 height 27
click at [807, 396] on div at bounding box center [804, 396] width 27 height 27
click at [807, 396] on div at bounding box center [804, 397] width 27 height 27
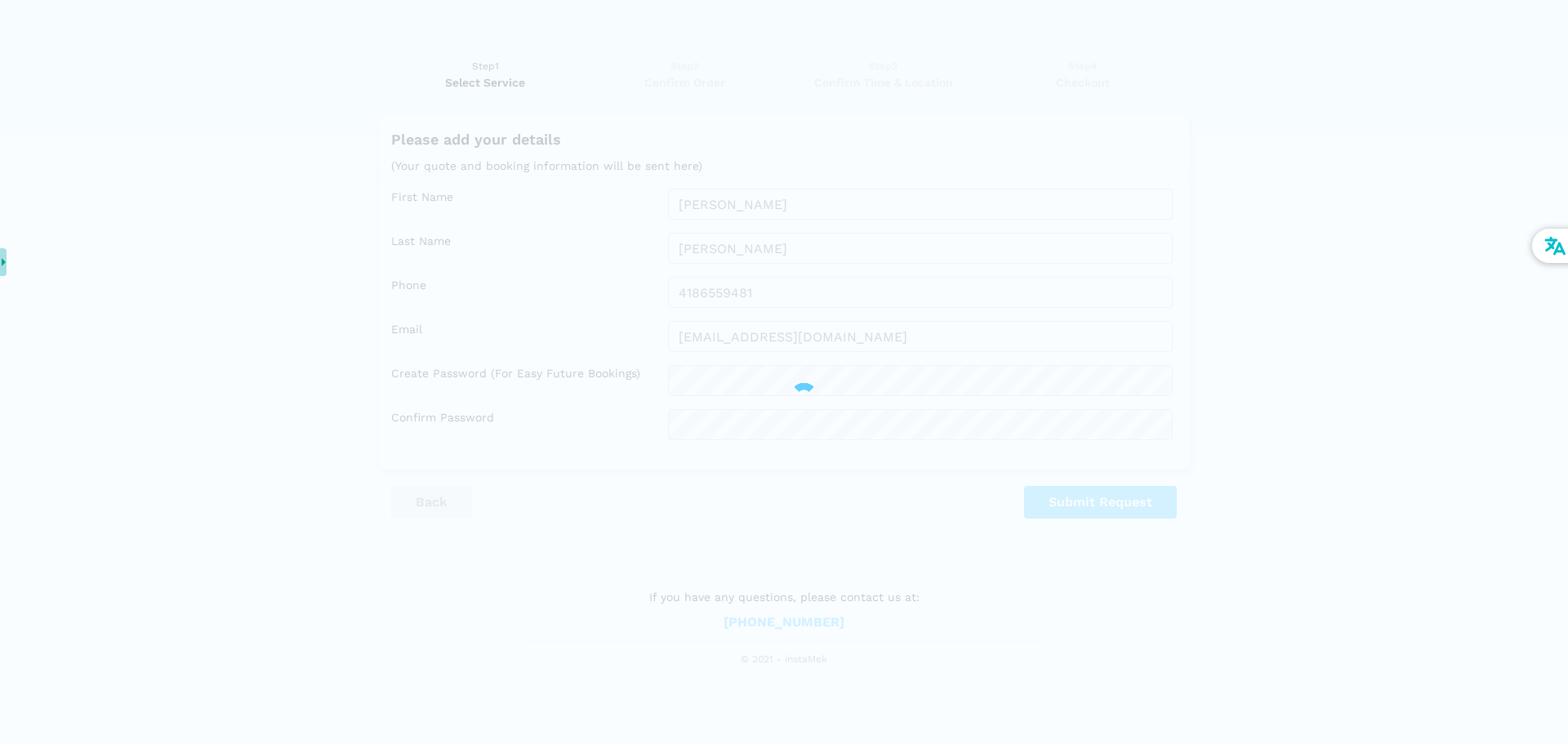
click at [807, 396] on div at bounding box center [804, 397] width 31 height 31
click at [807, 396] on div at bounding box center [804, 397] width 27 height 27
click at [764, 206] on div at bounding box center [784, 372] width 1568 height 744
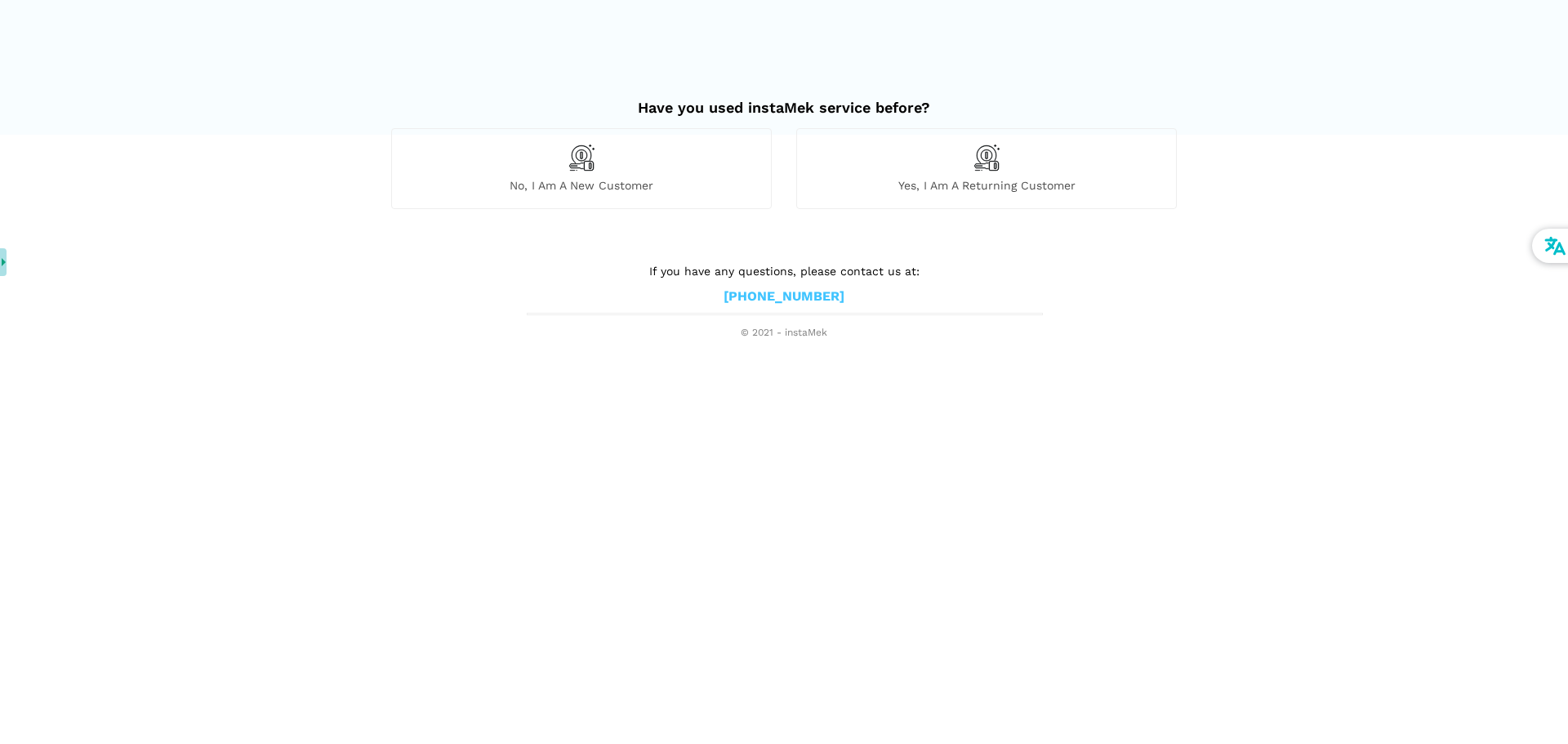
click at [720, 184] on span "No, I am a new customer" at bounding box center [581, 185] width 379 height 15
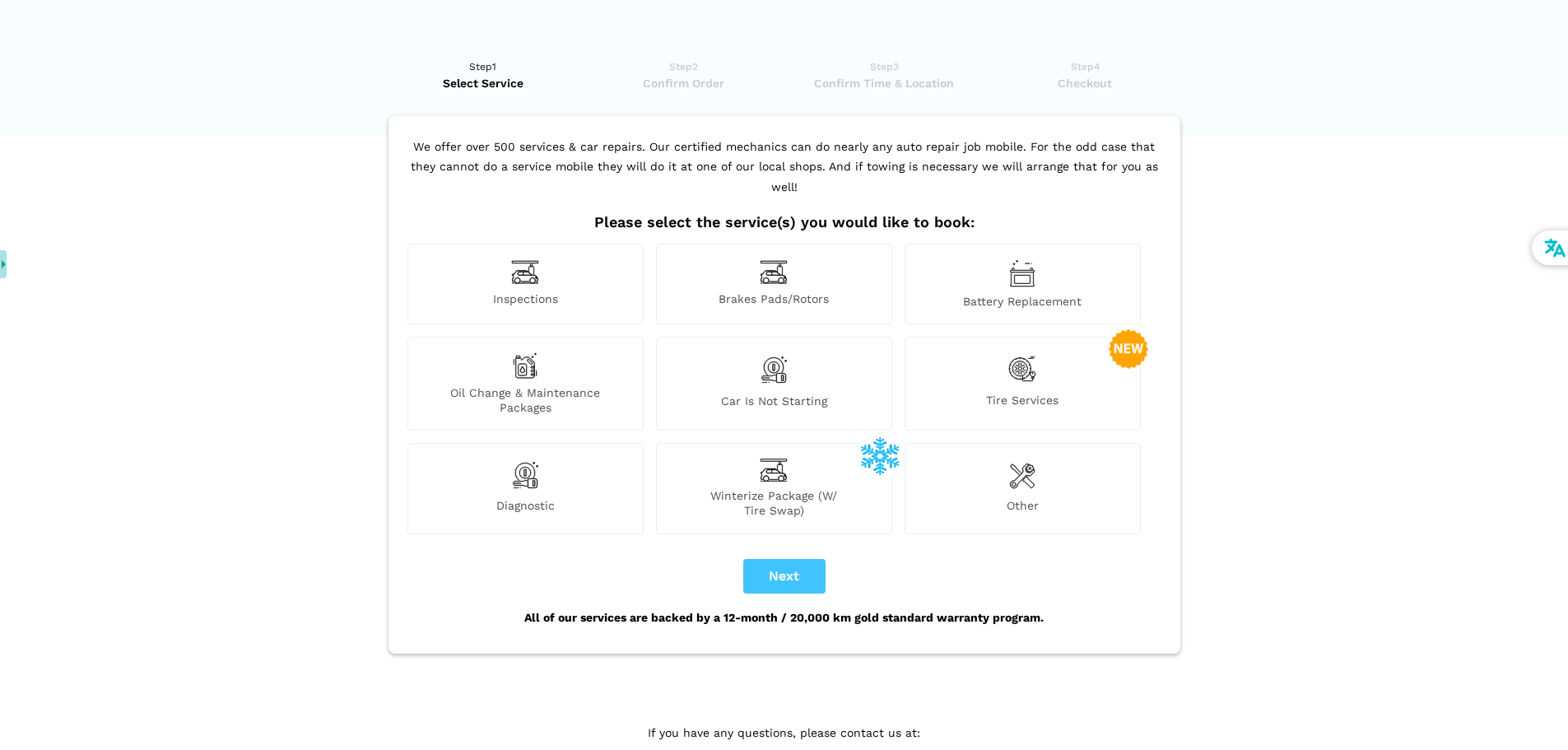
click at [777, 266] on div "Brakes Pads/Rotors" at bounding box center [774, 283] width 236 height 80
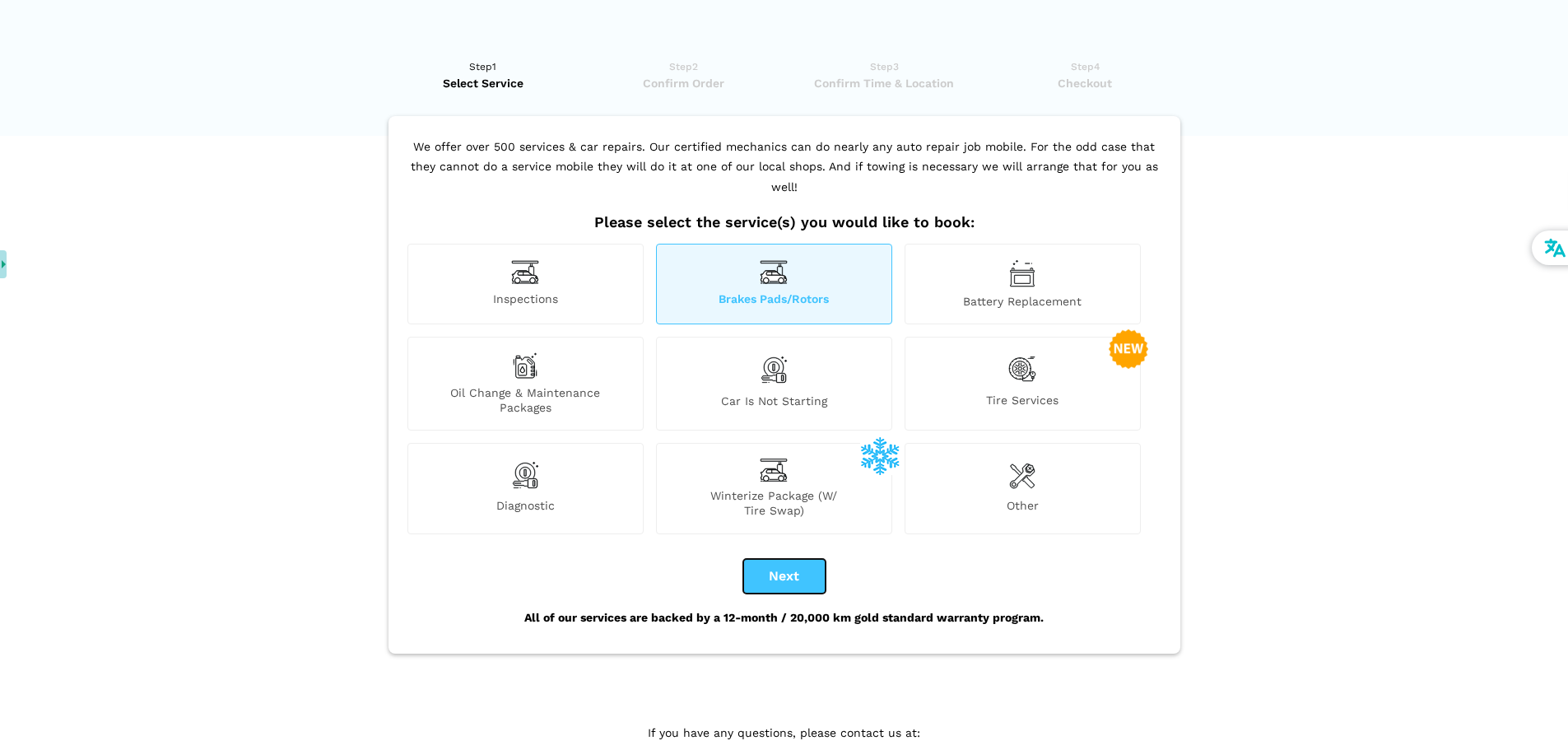
click at [803, 559] on button "Next" at bounding box center [784, 576] width 82 height 34
checkbox input "true"
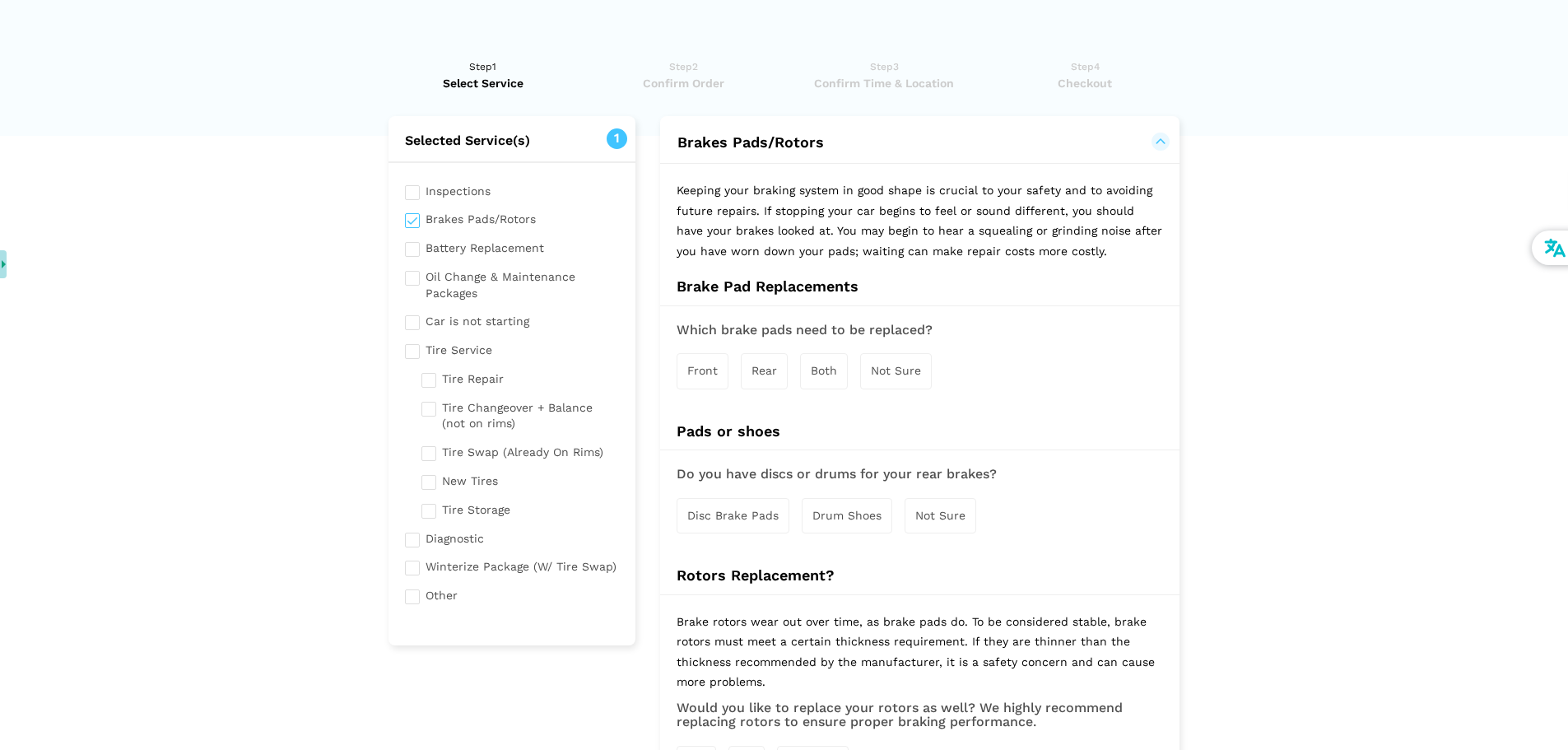
click at [773, 371] on span "Rear" at bounding box center [764, 371] width 26 height 13
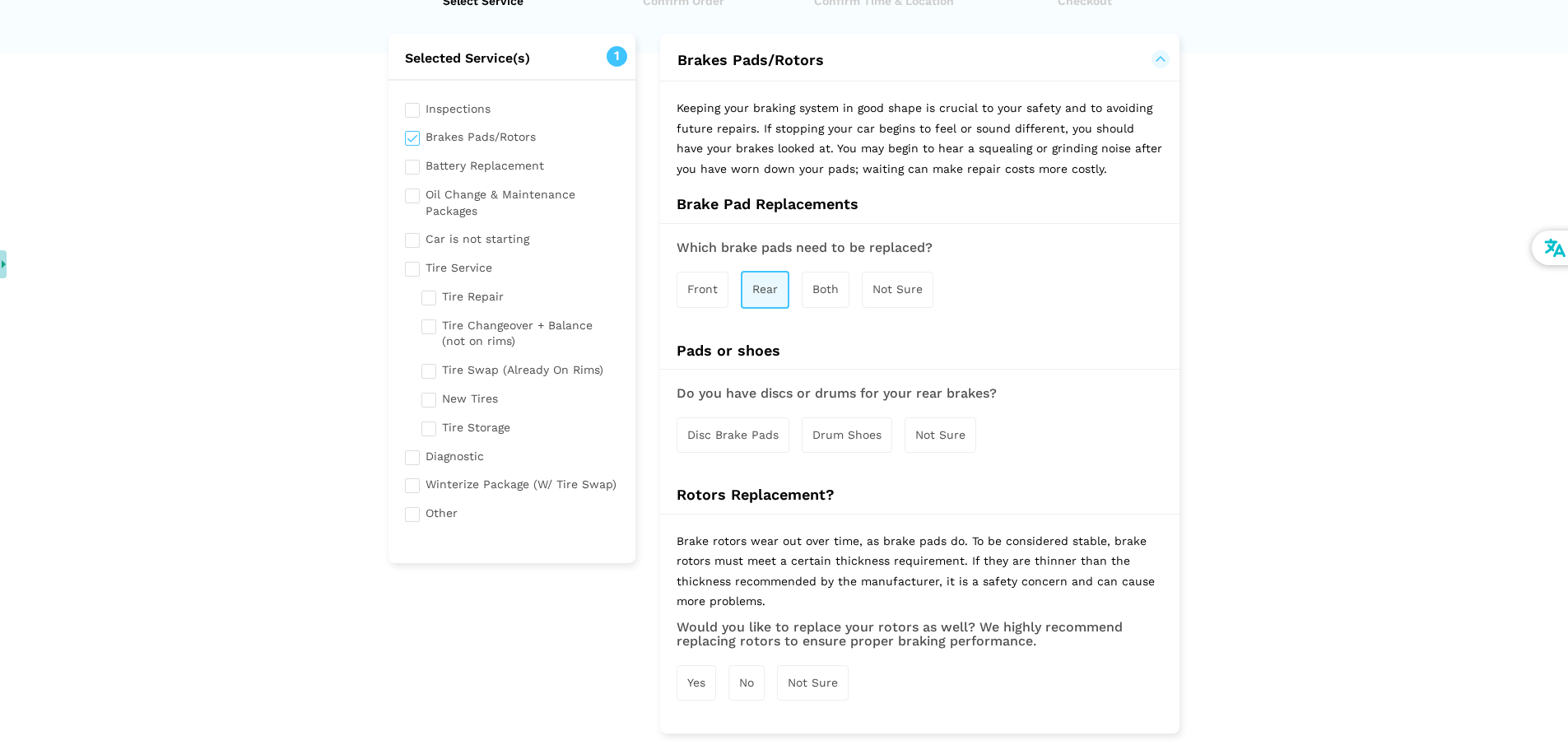
click at [956, 439] on span "Not Sure" at bounding box center [940, 434] width 50 height 13
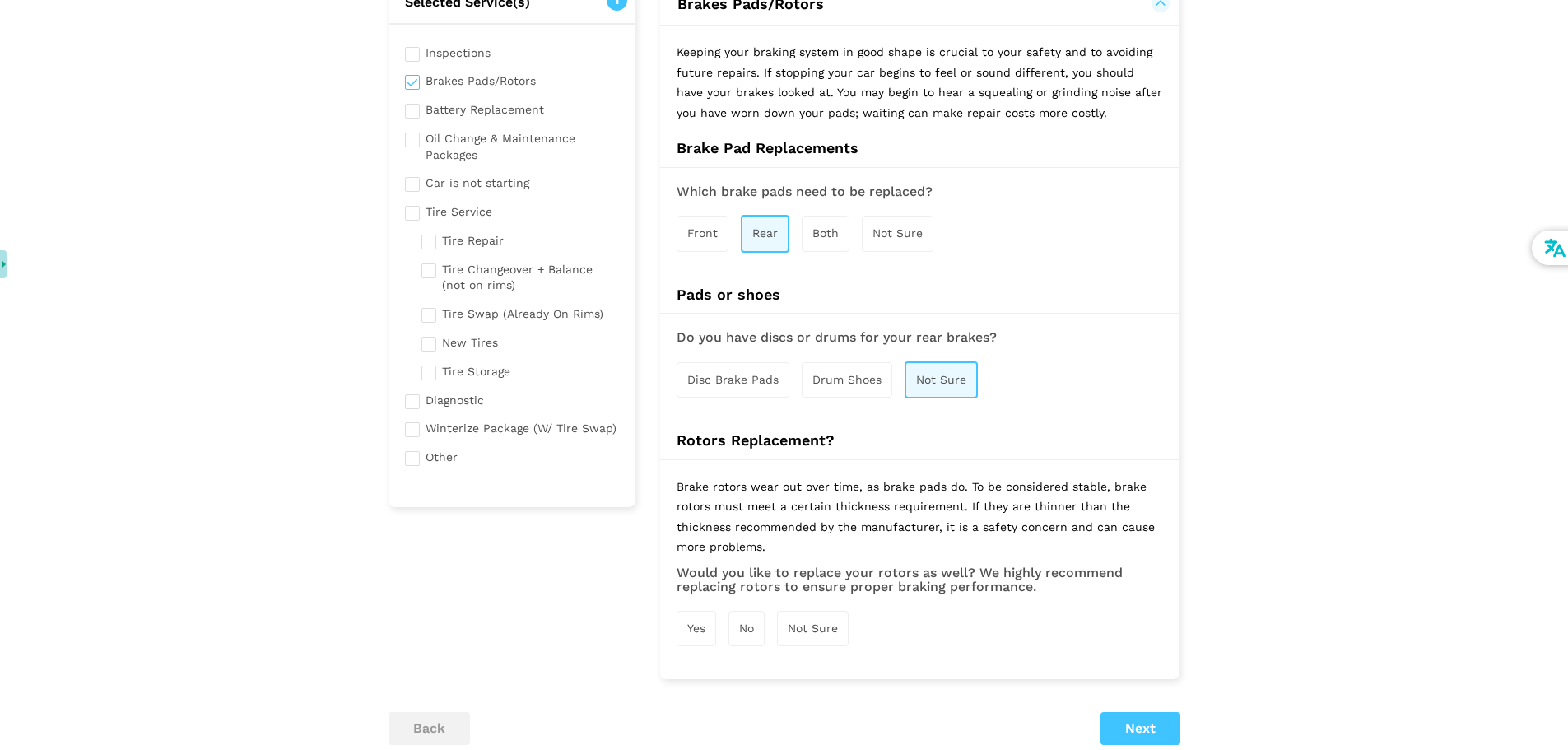
scroll to position [247, 0]
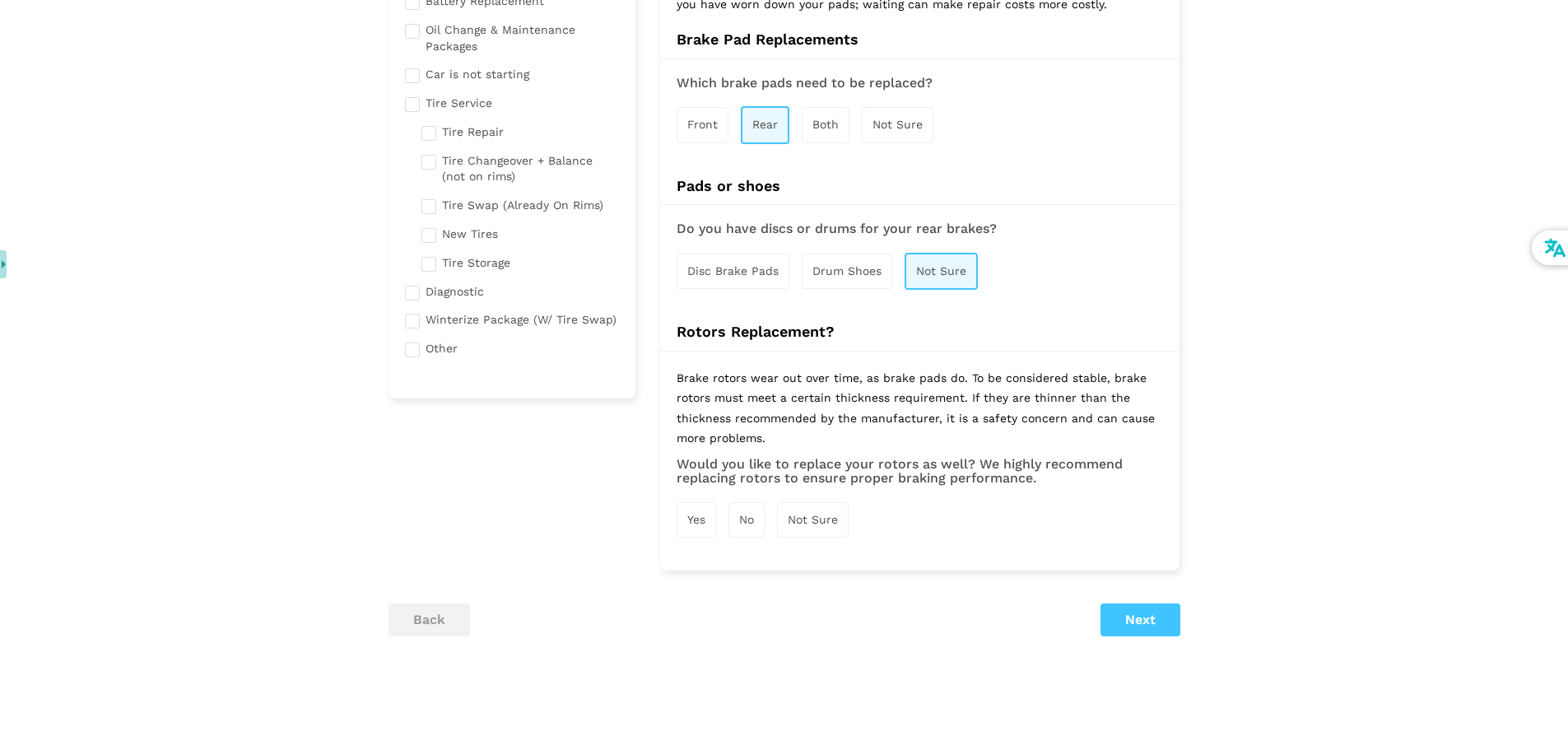
click at [844, 518] on div "Not Sure" at bounding box center [812, 520] width 71 height 35
click at [1121, 614] on button "Next" at bounding box center [1140, 621] width 80 height 33
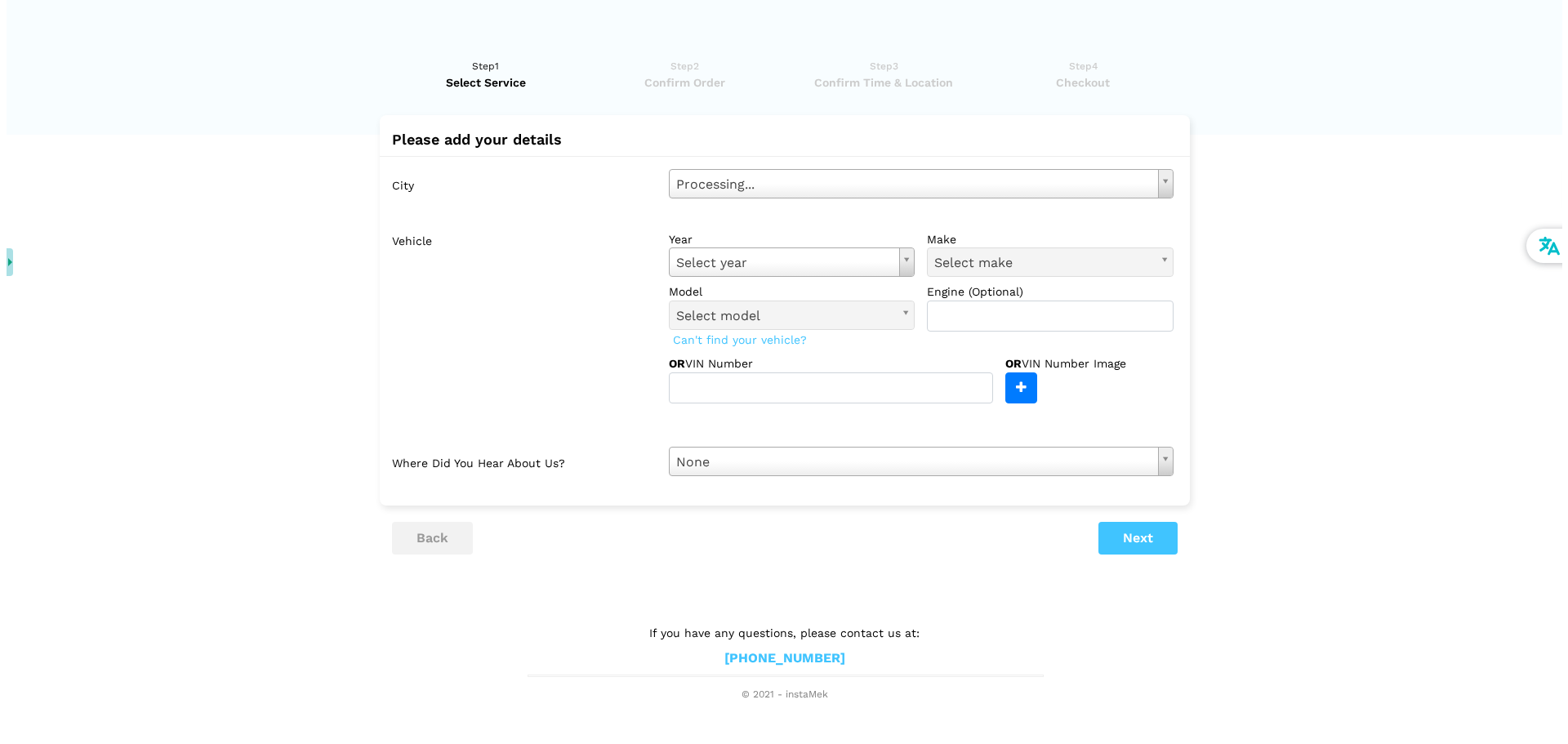
scroll to position [0, 0]
click at [794, 395] on input "text" at bounding box center [830, 388] width 325 height 31
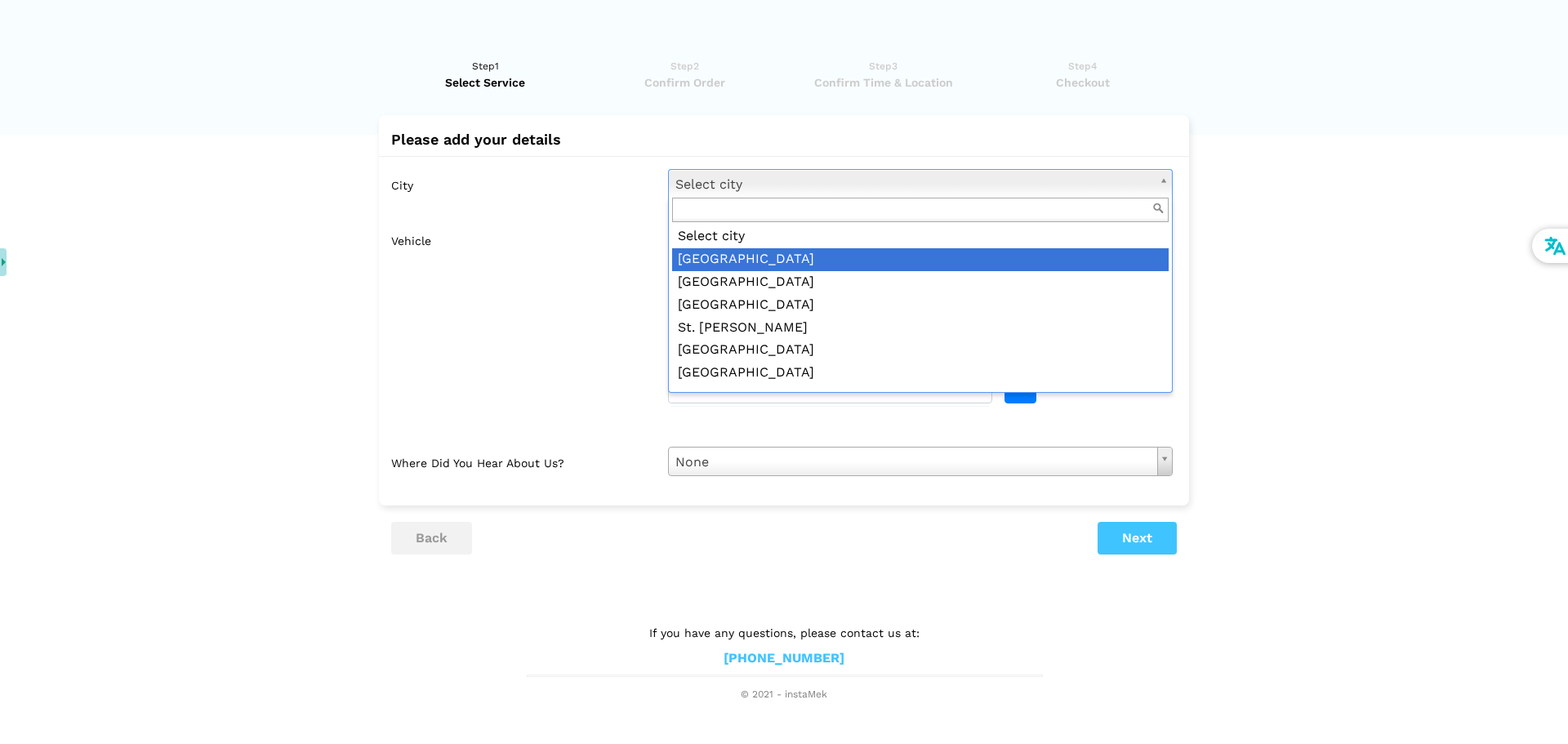
drag, startPoint x: 796, startPoint y: 241, endPoint x: 789, endPoint y: 261, distance: 21.2
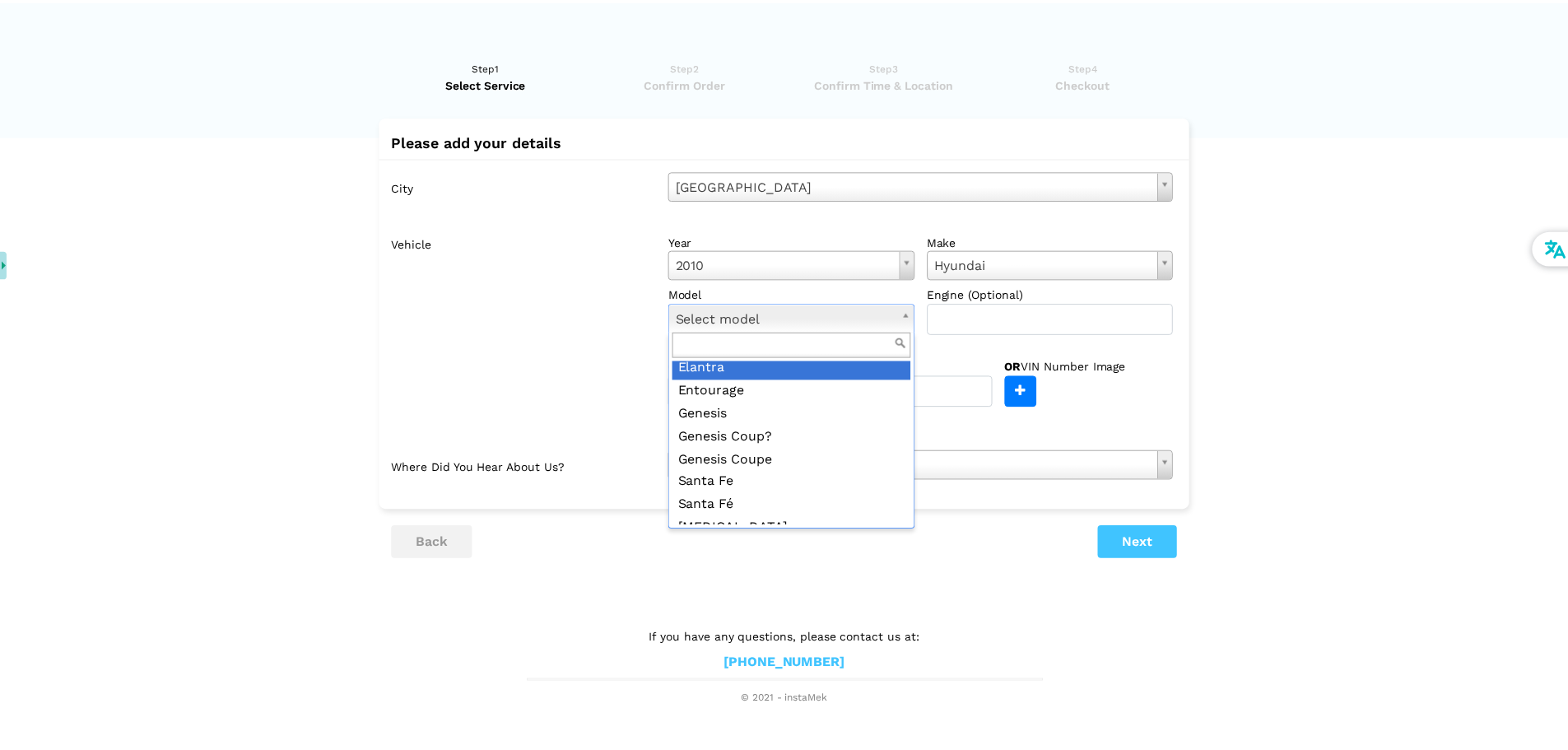
scroll to position [132, 0]
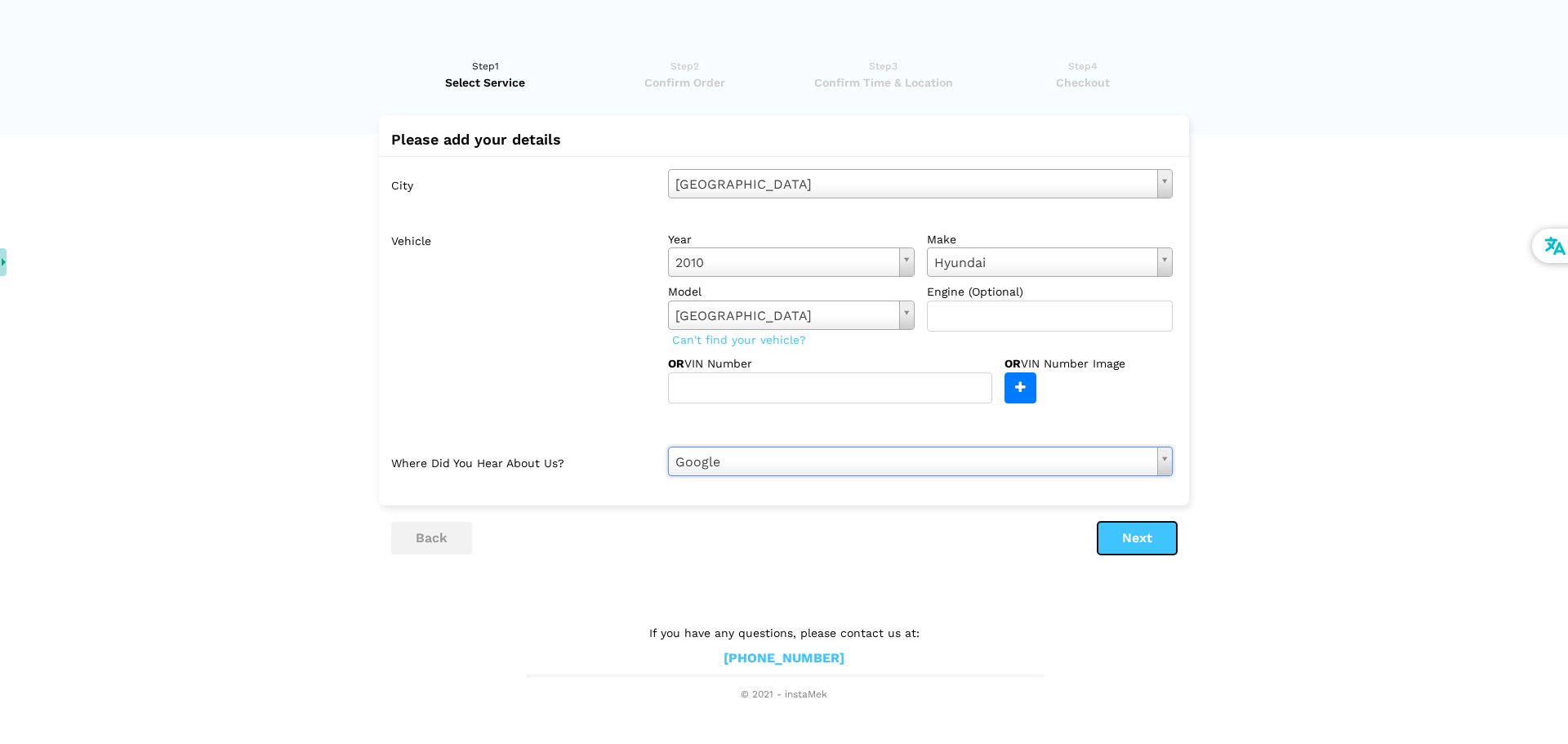
click at [1151, 534] on button "Next" at bounding box center [1138, 537] width 80 height 32
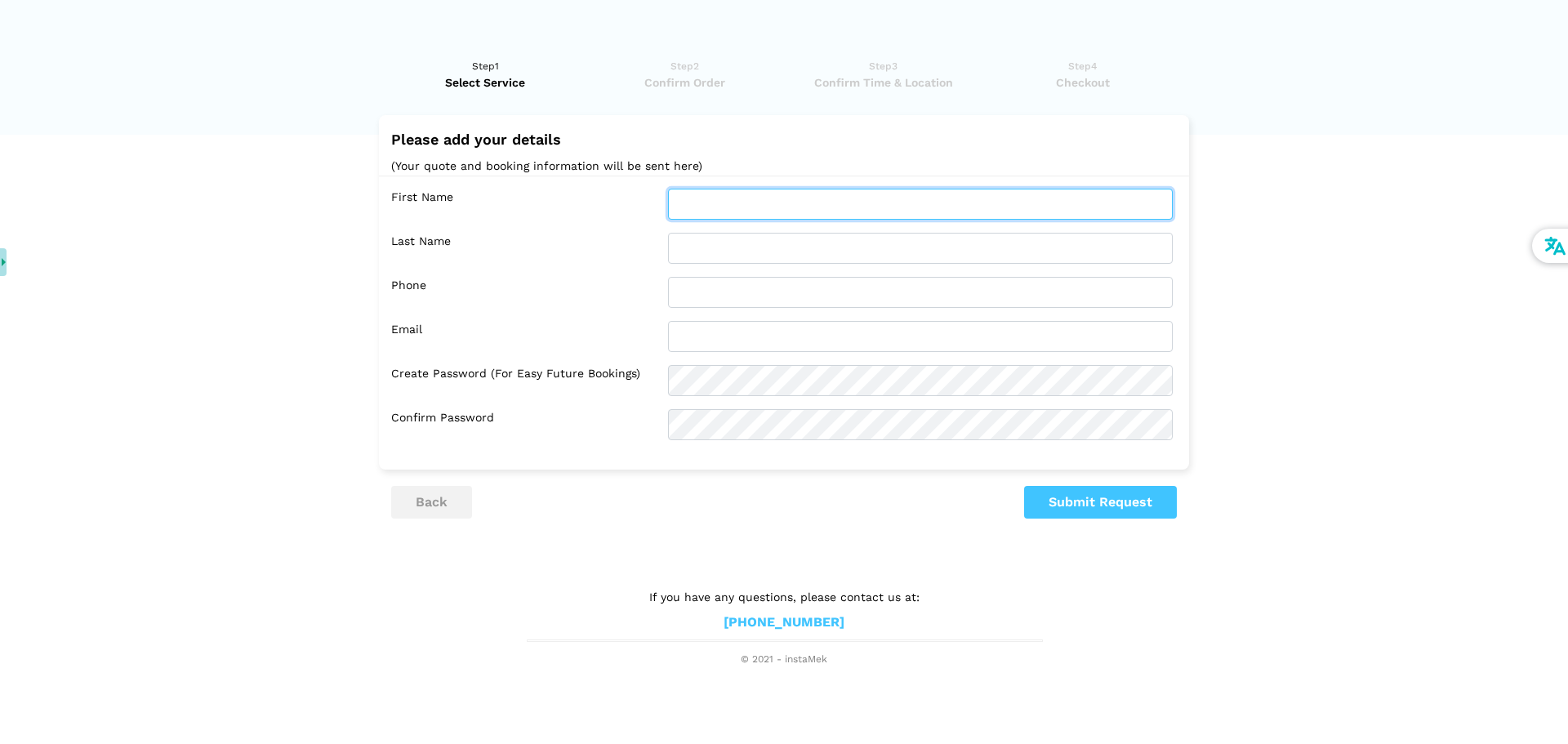
click at [733, 204] on input "text" at bounding box center [920, 204] width 505 height 31
type input "[PERSON_NAME]"
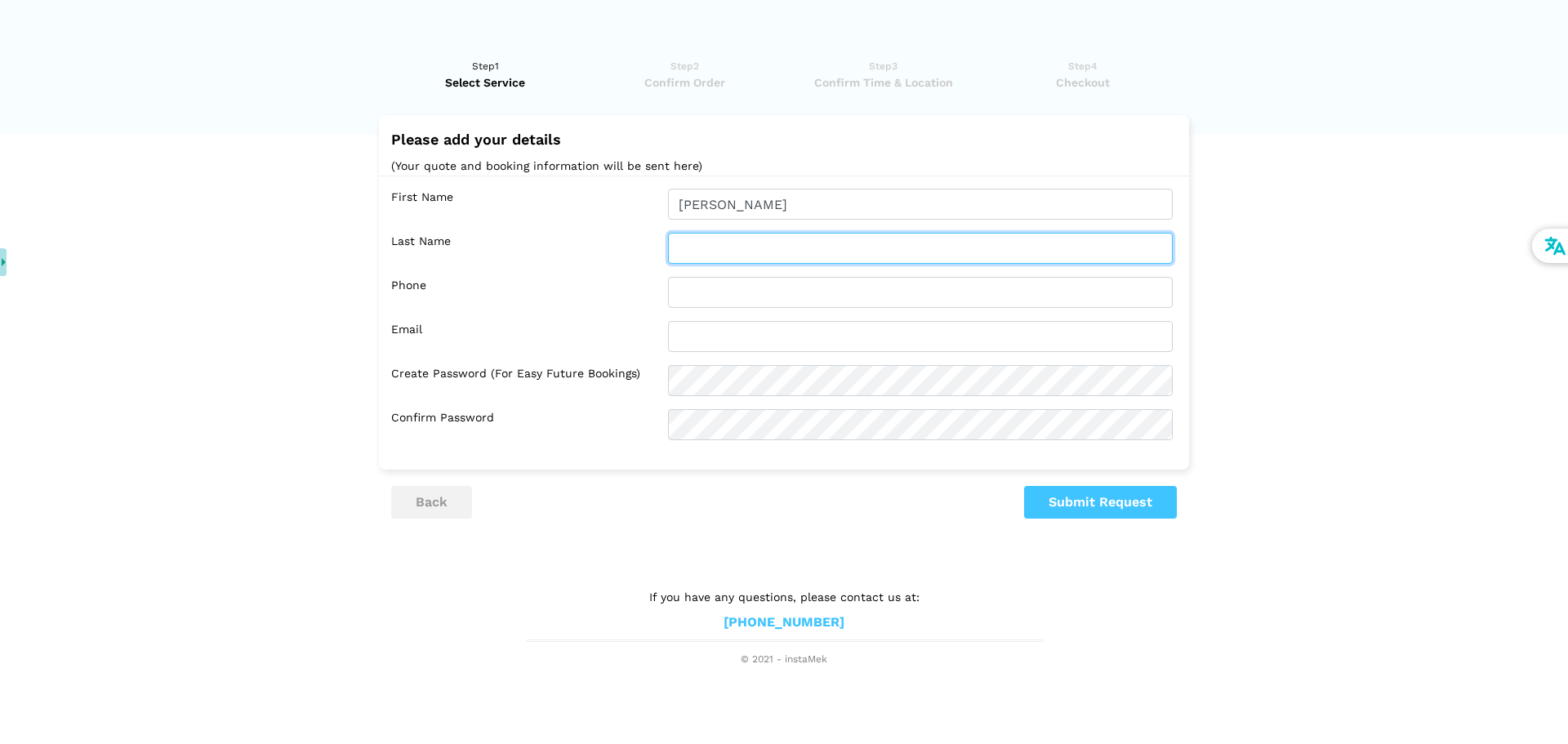
click at [761, 263] on input "text" at bounding box center [920, 248] width 505 height 31
type input "[PERSON_NAME]"
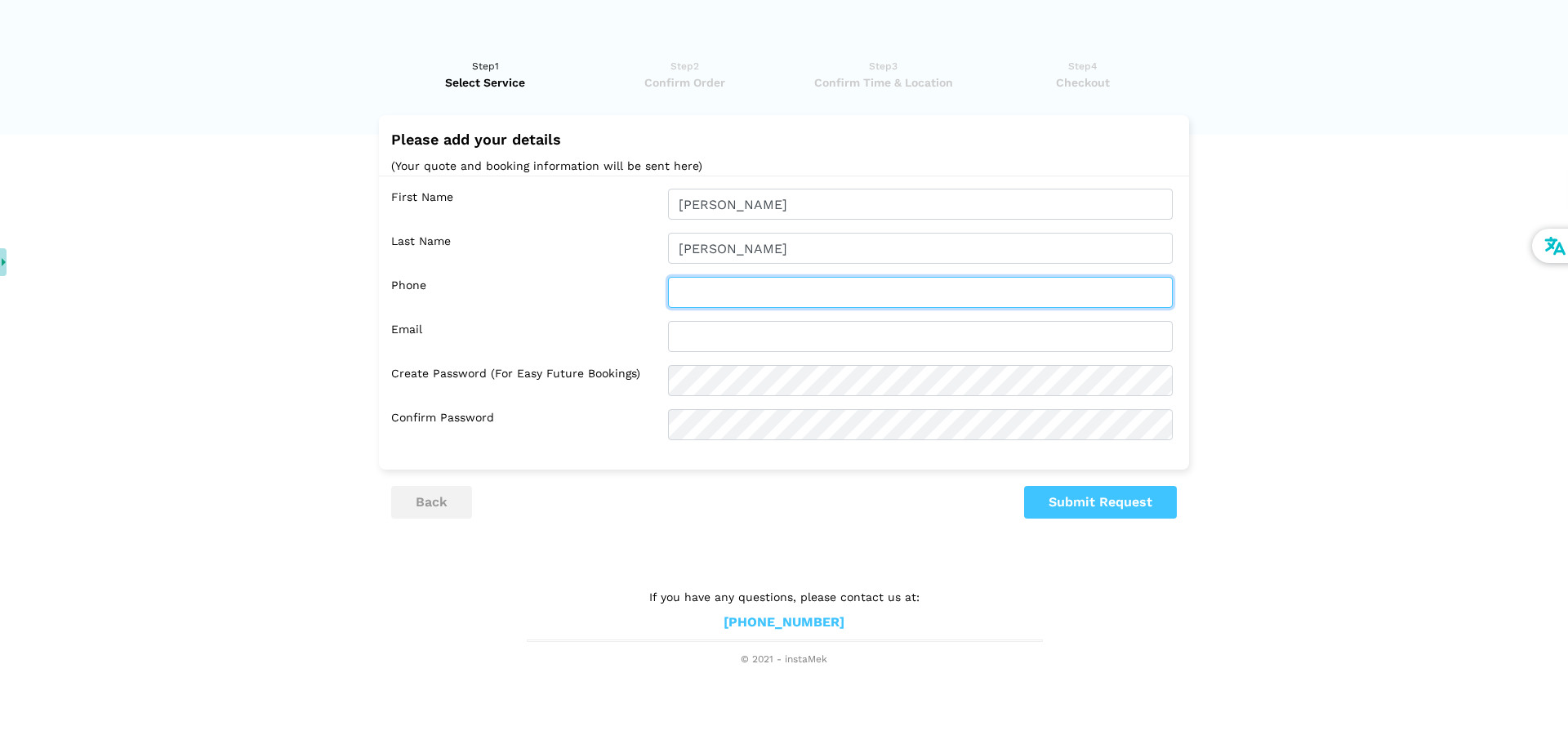
click at [766, 285] on input "text" at bounding box center [920, 291] width 505 height 31
type input "4186559481"
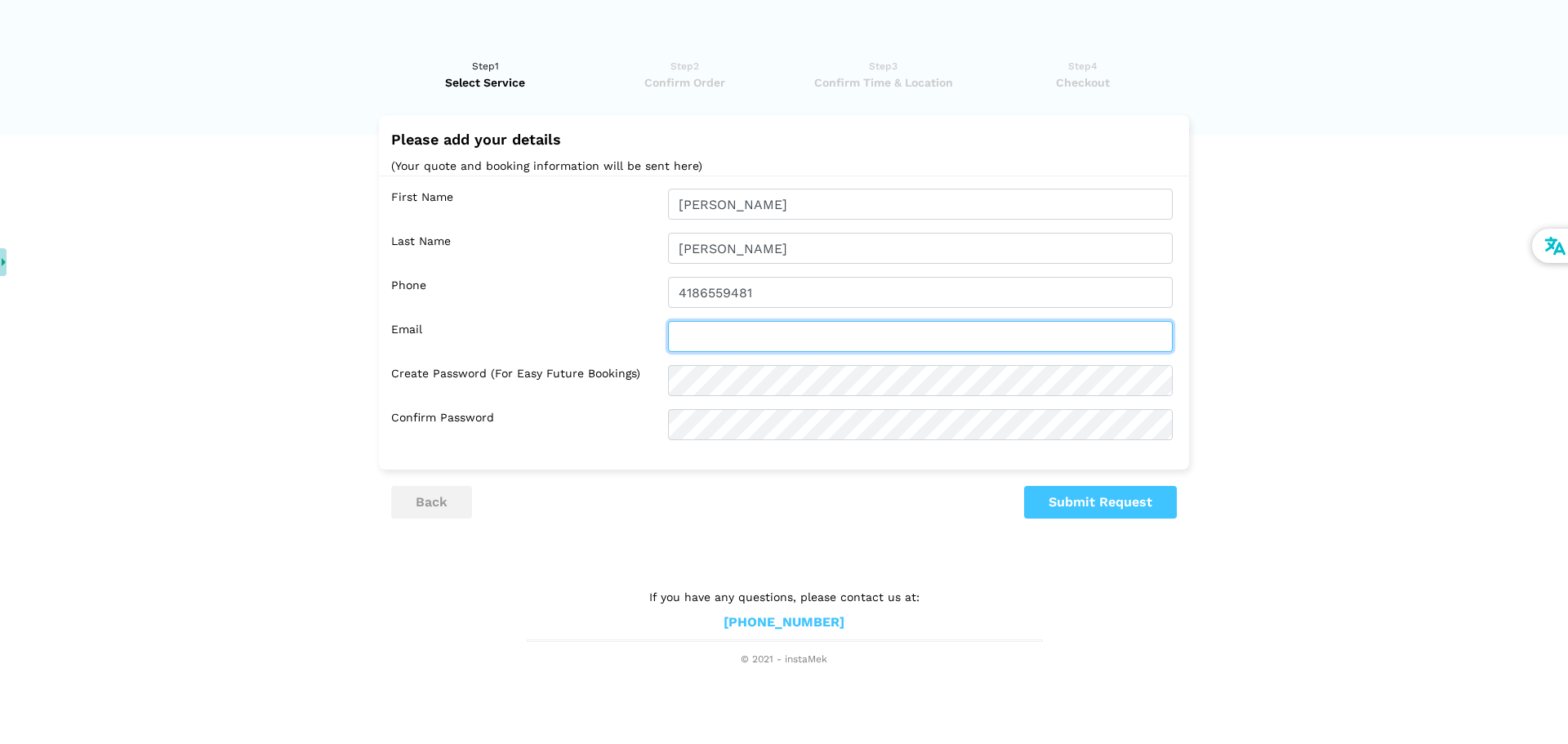
click at [744, 330] on input "text" at bounding box center [920, 336] width 505 height 31
type input "H"
type input "reglabsol@gmail.com"
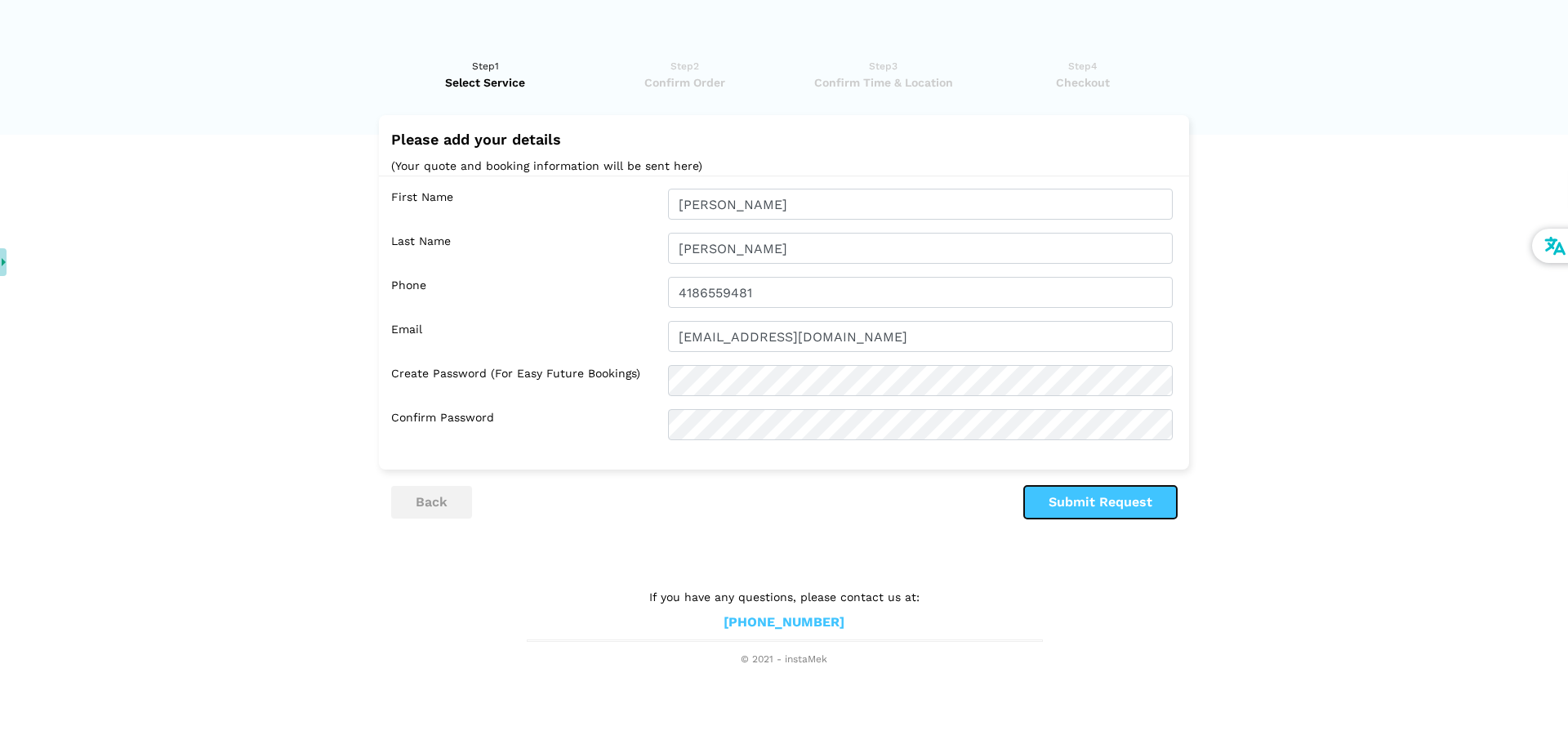
click at [1145, 509] on button "Submit Request" at bounding box center [1101, 502] width 153 height 32
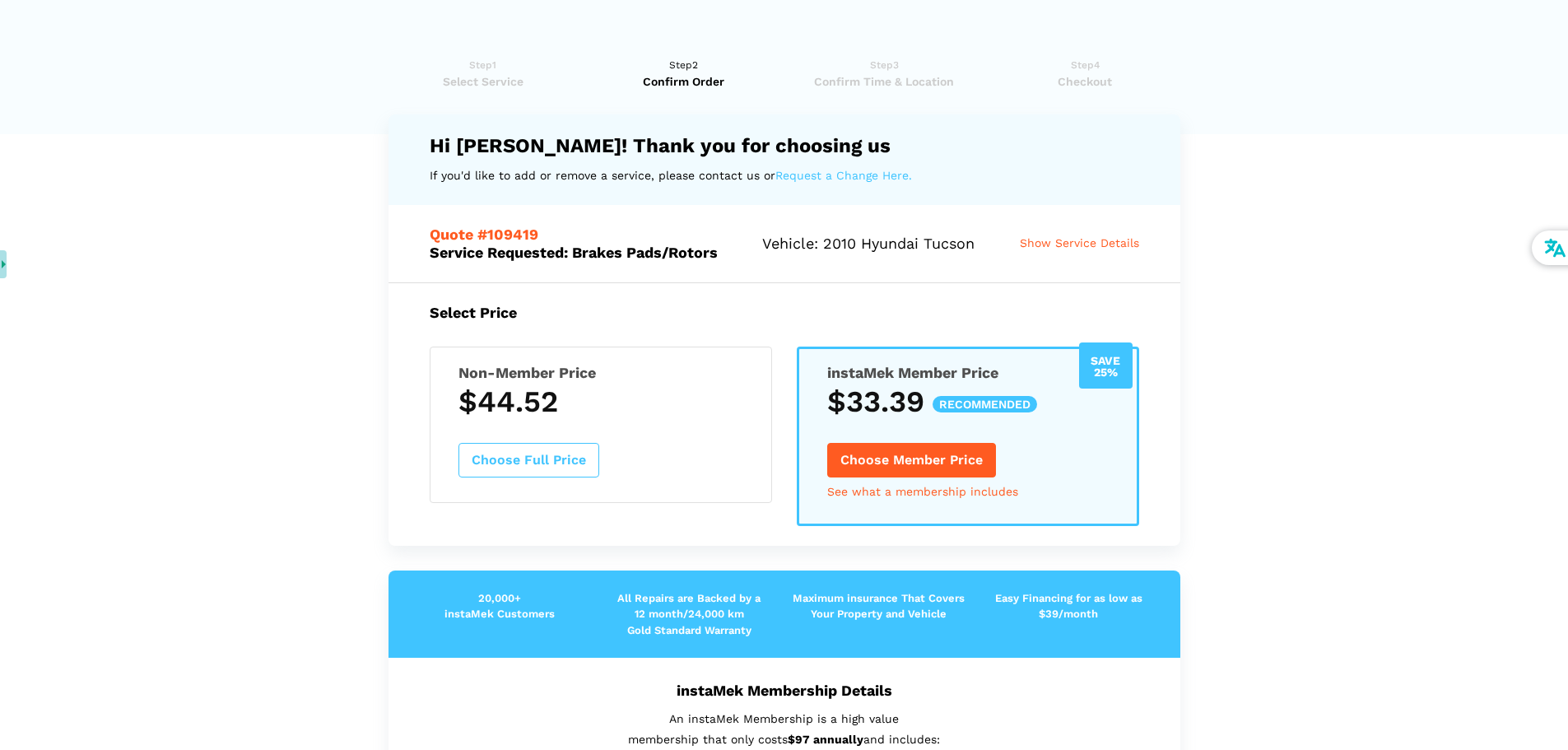
scroll to position [0, 0]
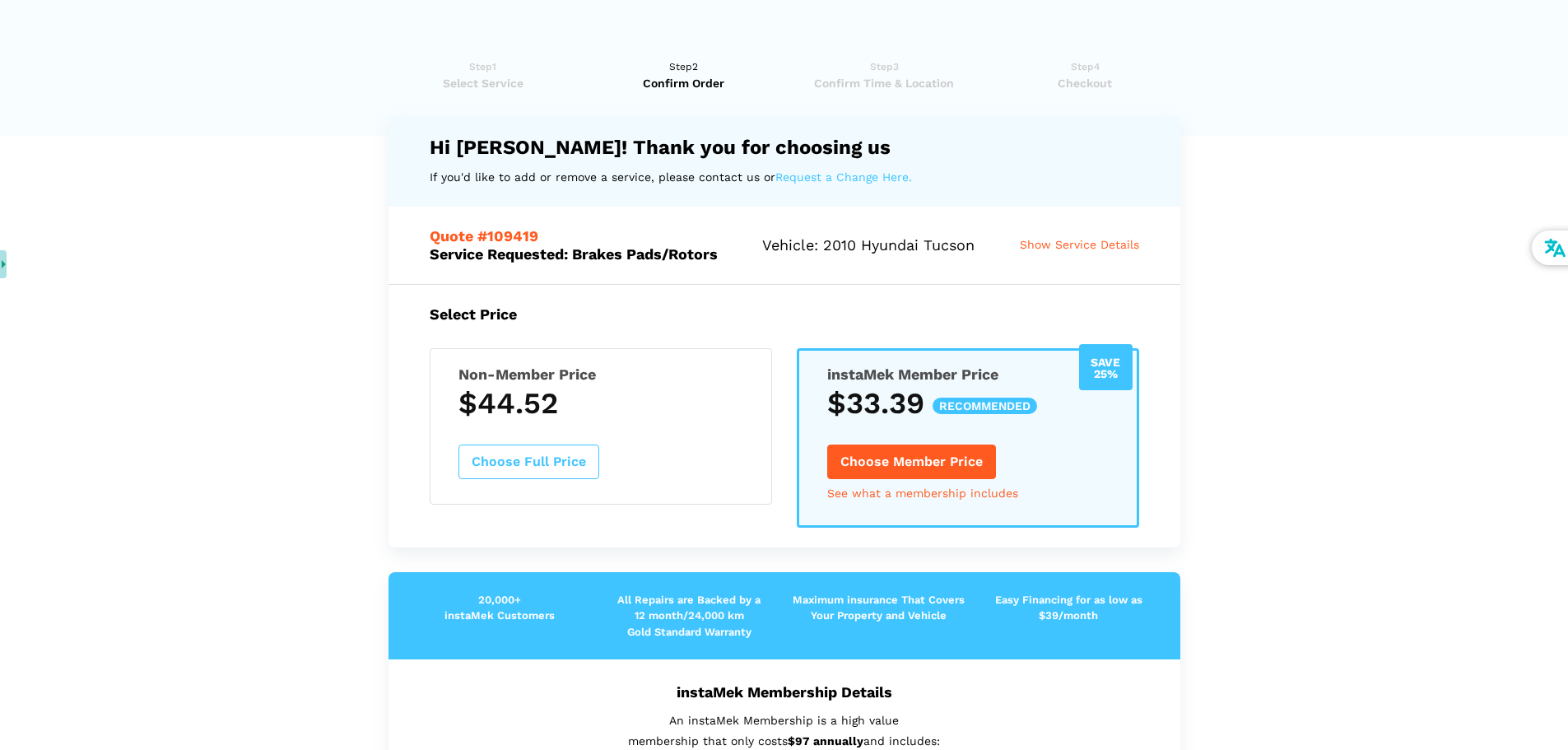
click at [572, 454] on button "Choose Full Price" at bounding box center [529, 461] width 141 height 34
